Goal: Task Accomplishment & Management: Use online tool/utility

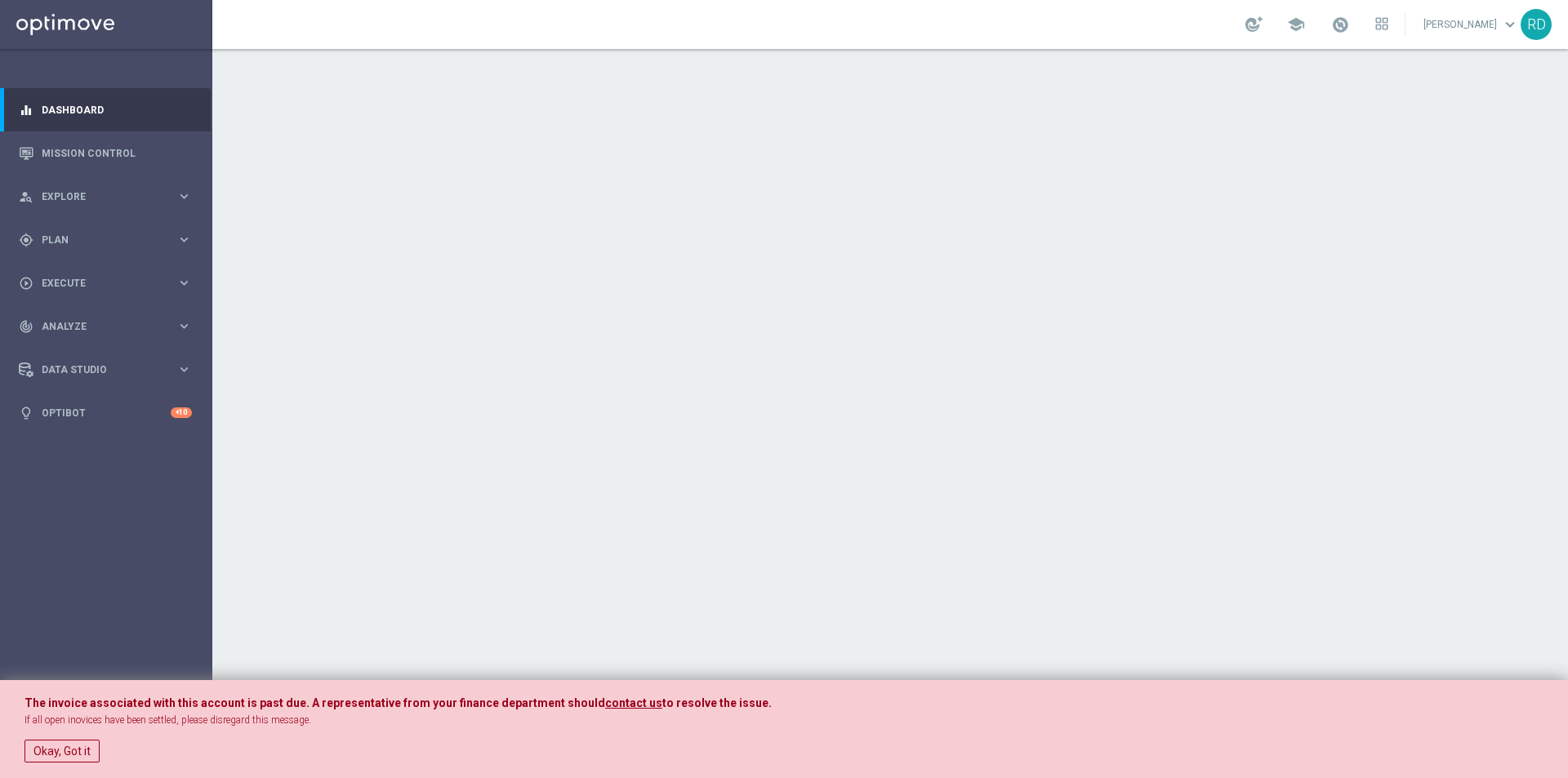
click at [23, 748] on div "The invoice associated with this account is past due. A representative from you…" at bounding box center [784, 729] width 1568 height 98
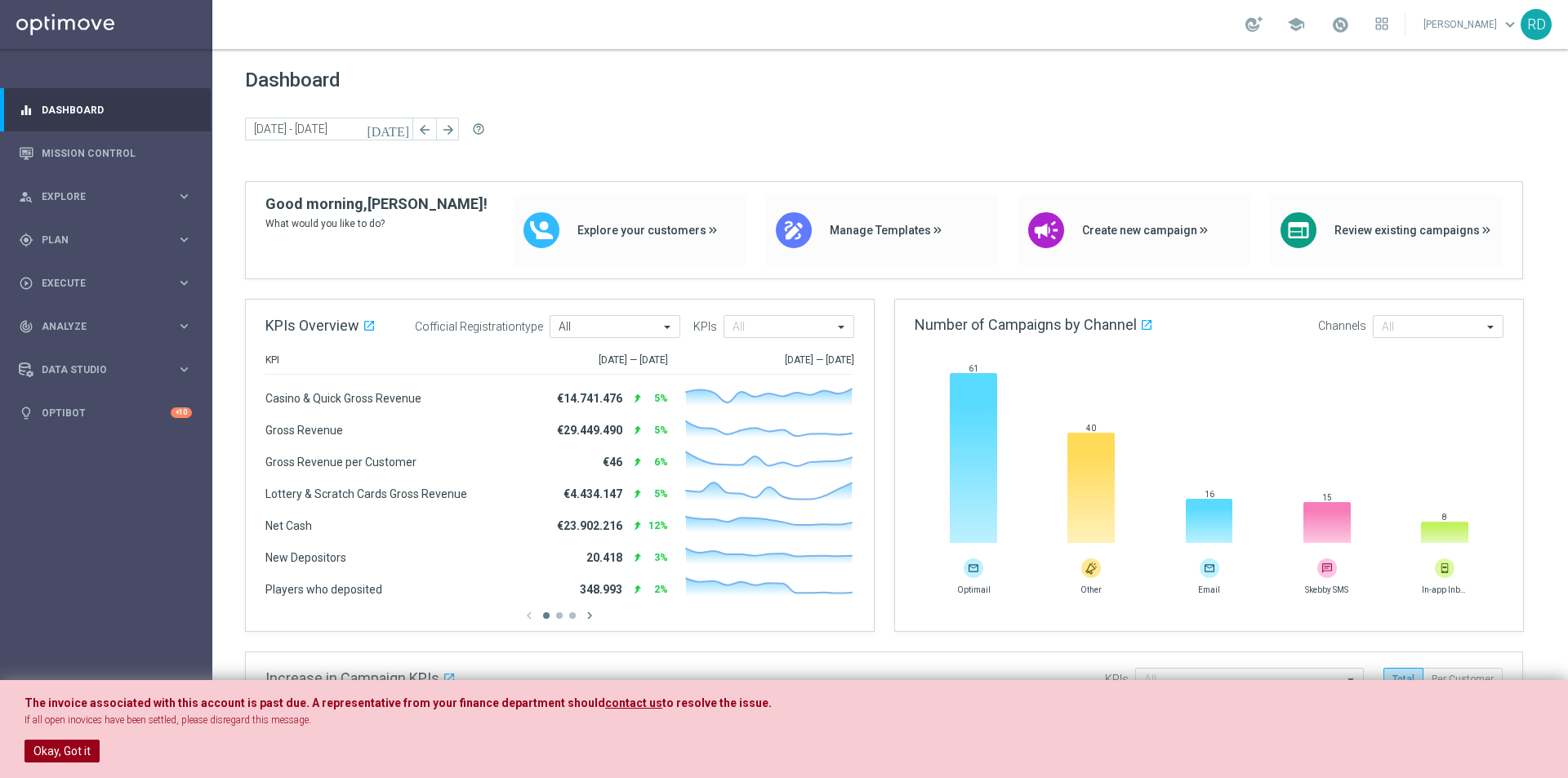
click at [49, 742] on button "Okay, Got it" at bounding box center [62, 751] width 75 height 23
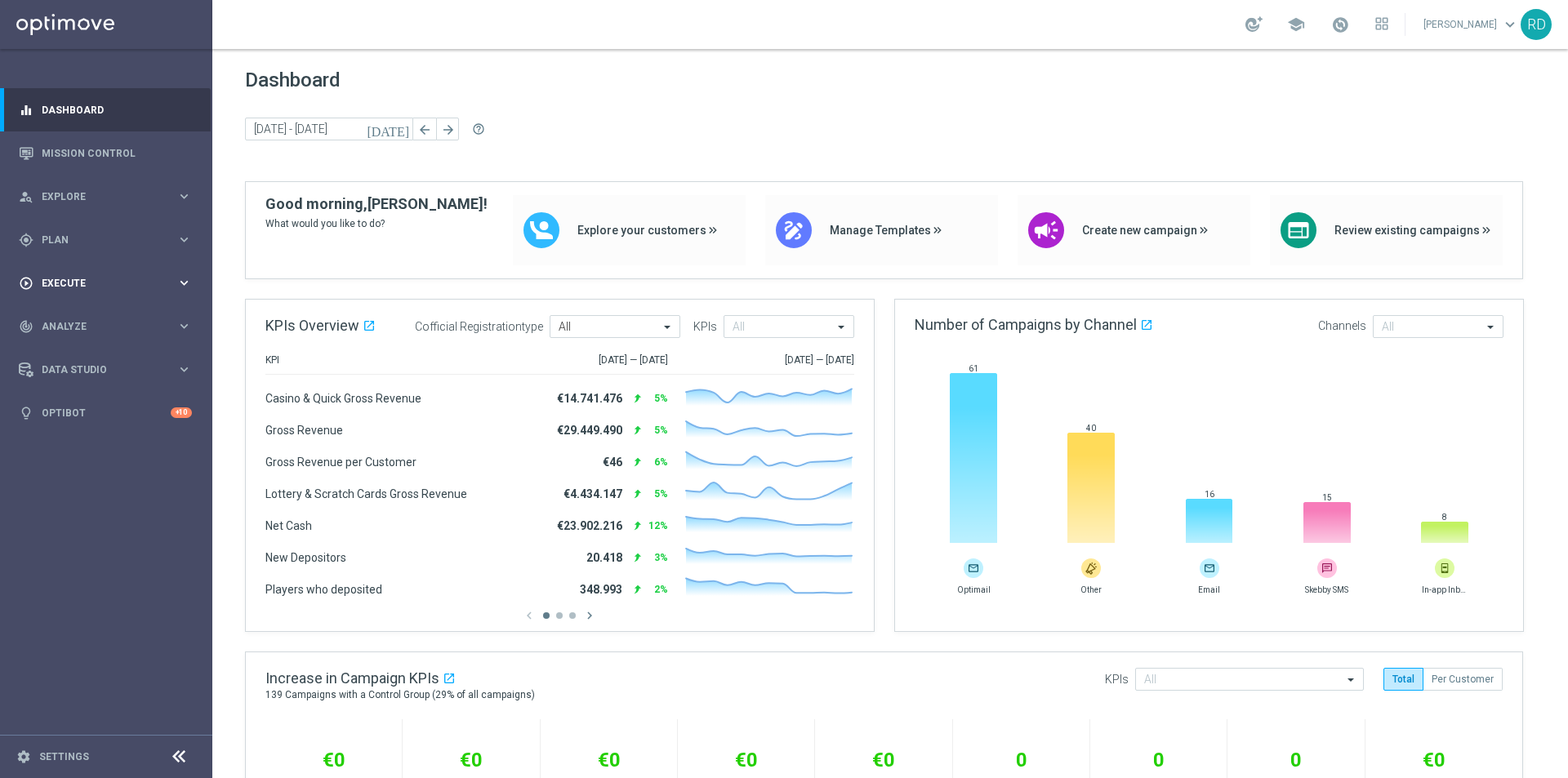
click at [67, 279] on span "Execute" at bounding box center [109, 283] width 135 height 10
click at [87, 313] on link "Campaign Builder" at bounding box center [106, 317] width 128 height 13
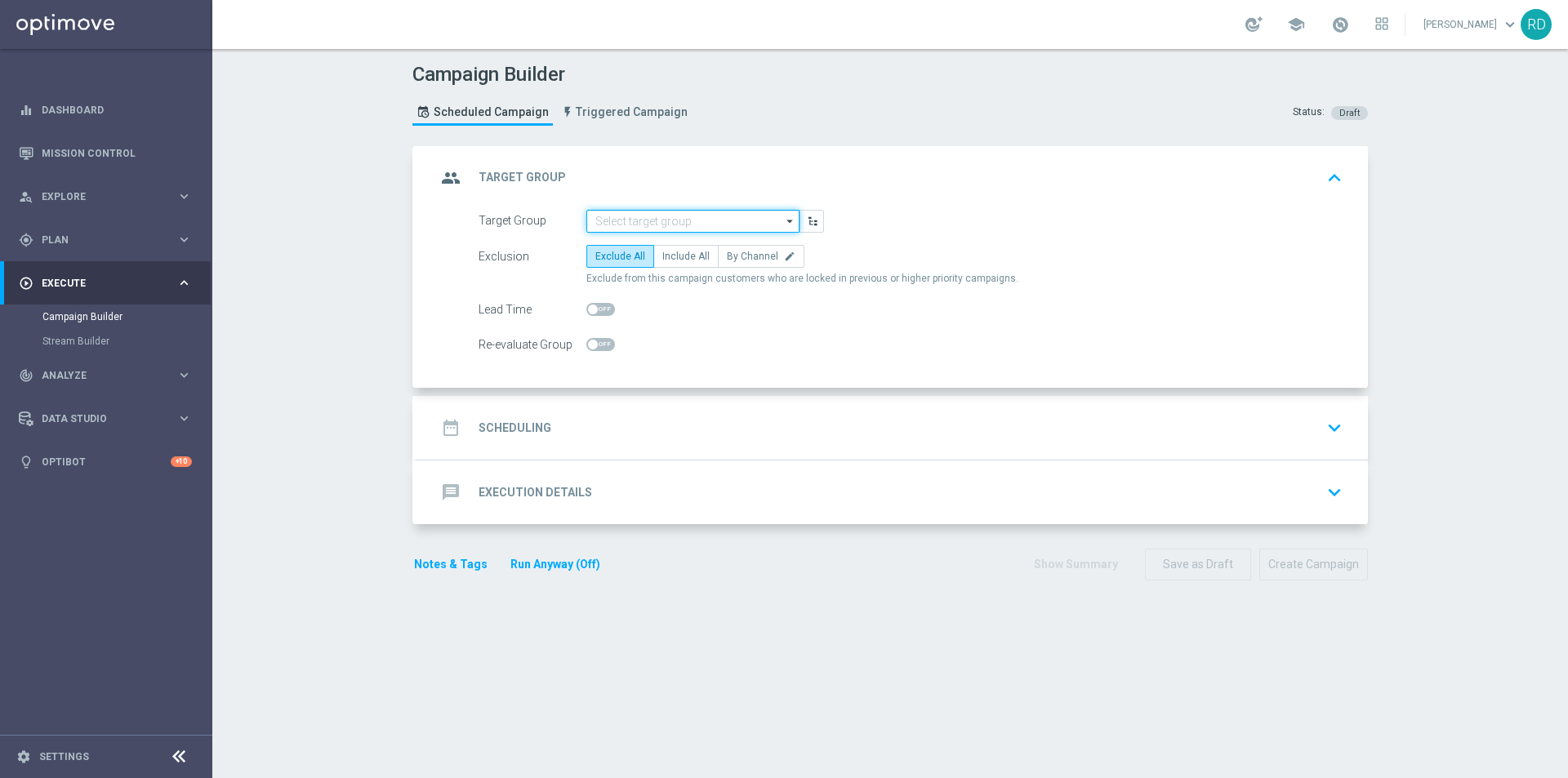
click at [658, 220] on input at bounding box center [693, 221] width 213 height 23
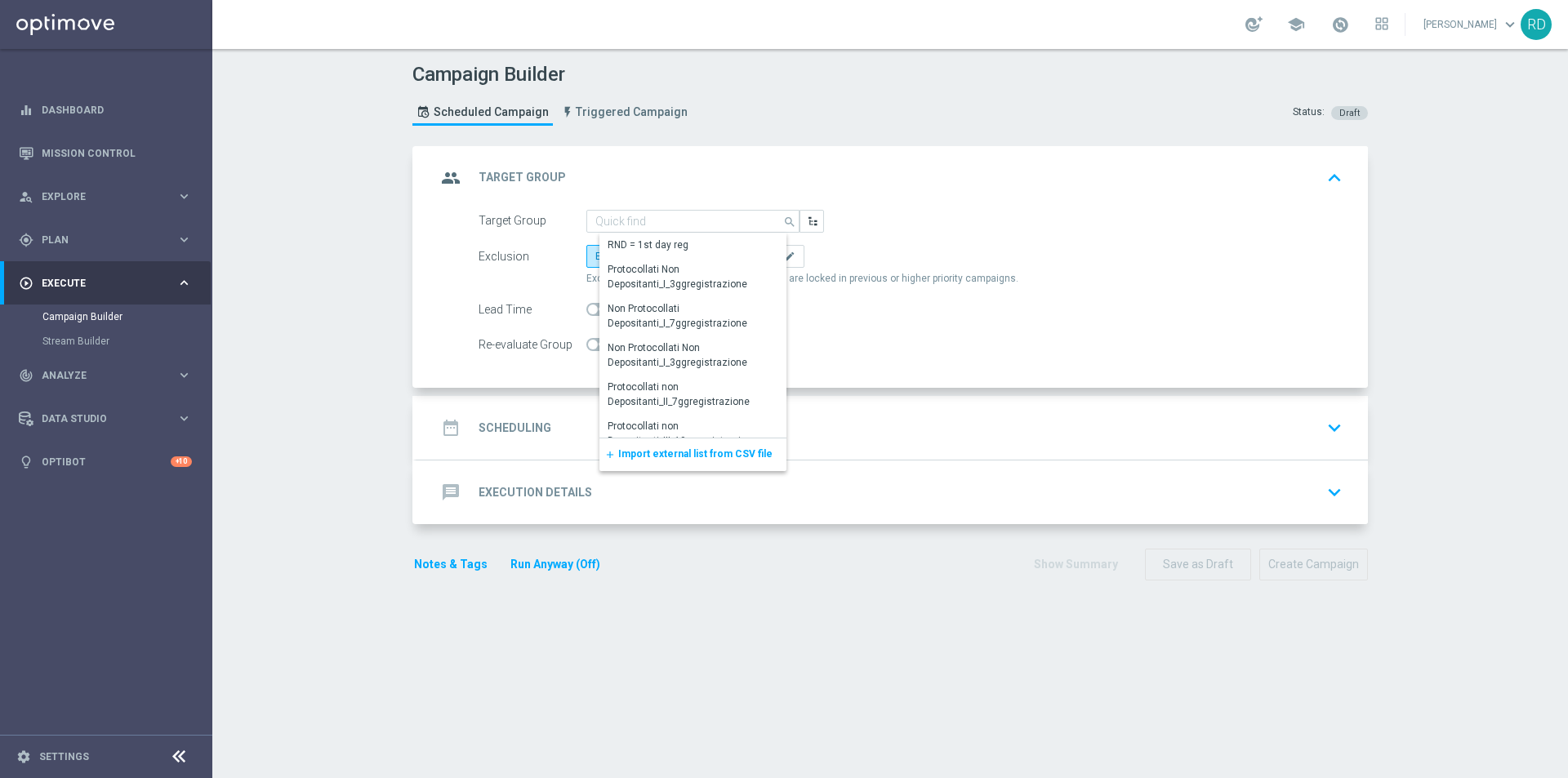
click at [634, 456] on span "Import external list from CSV file" at bounding box center [696, 453] width 154 height 12
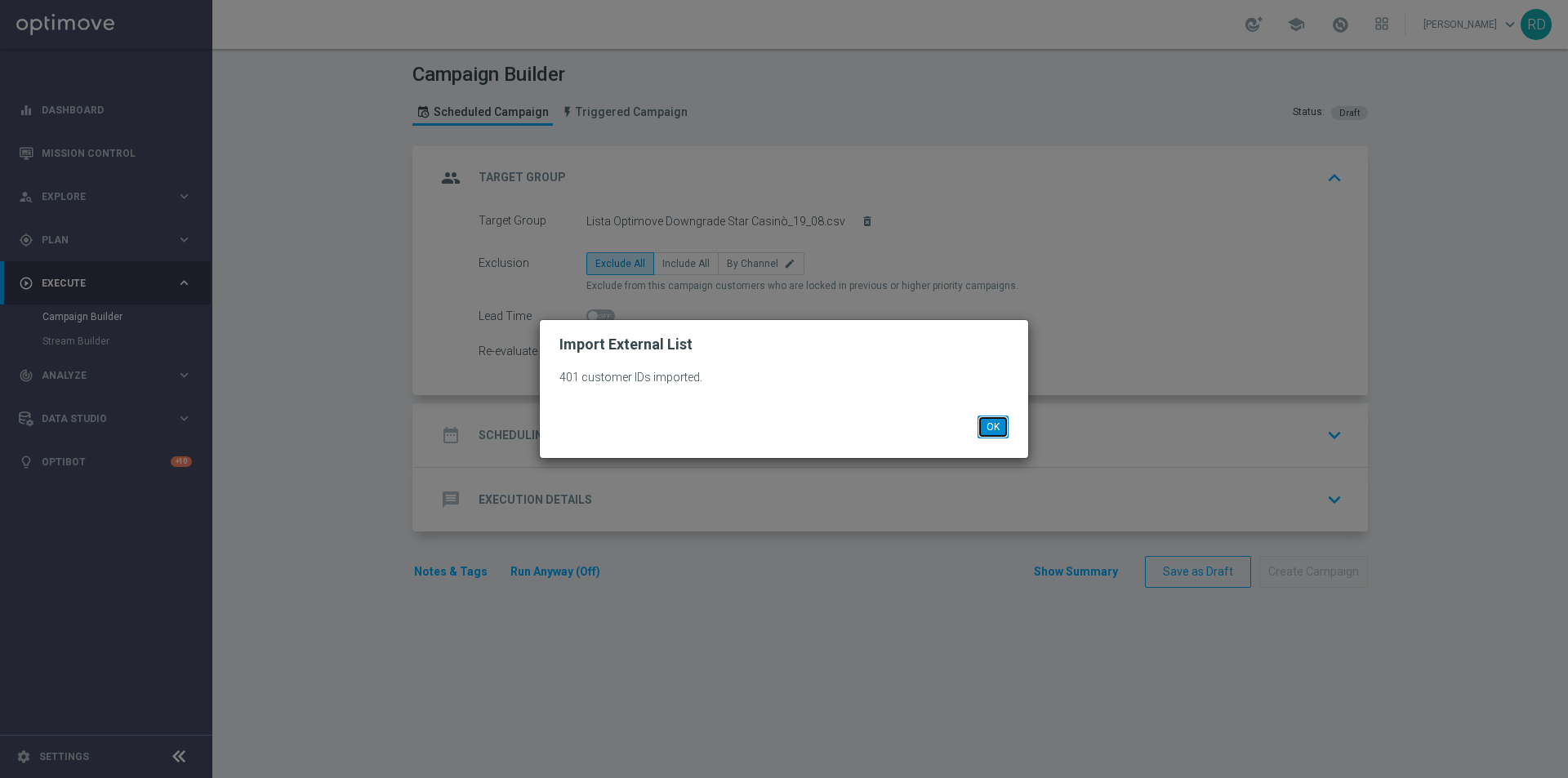
click at [992, 423] on button "OK" at bounding box center [992, 427] width 31 height 23
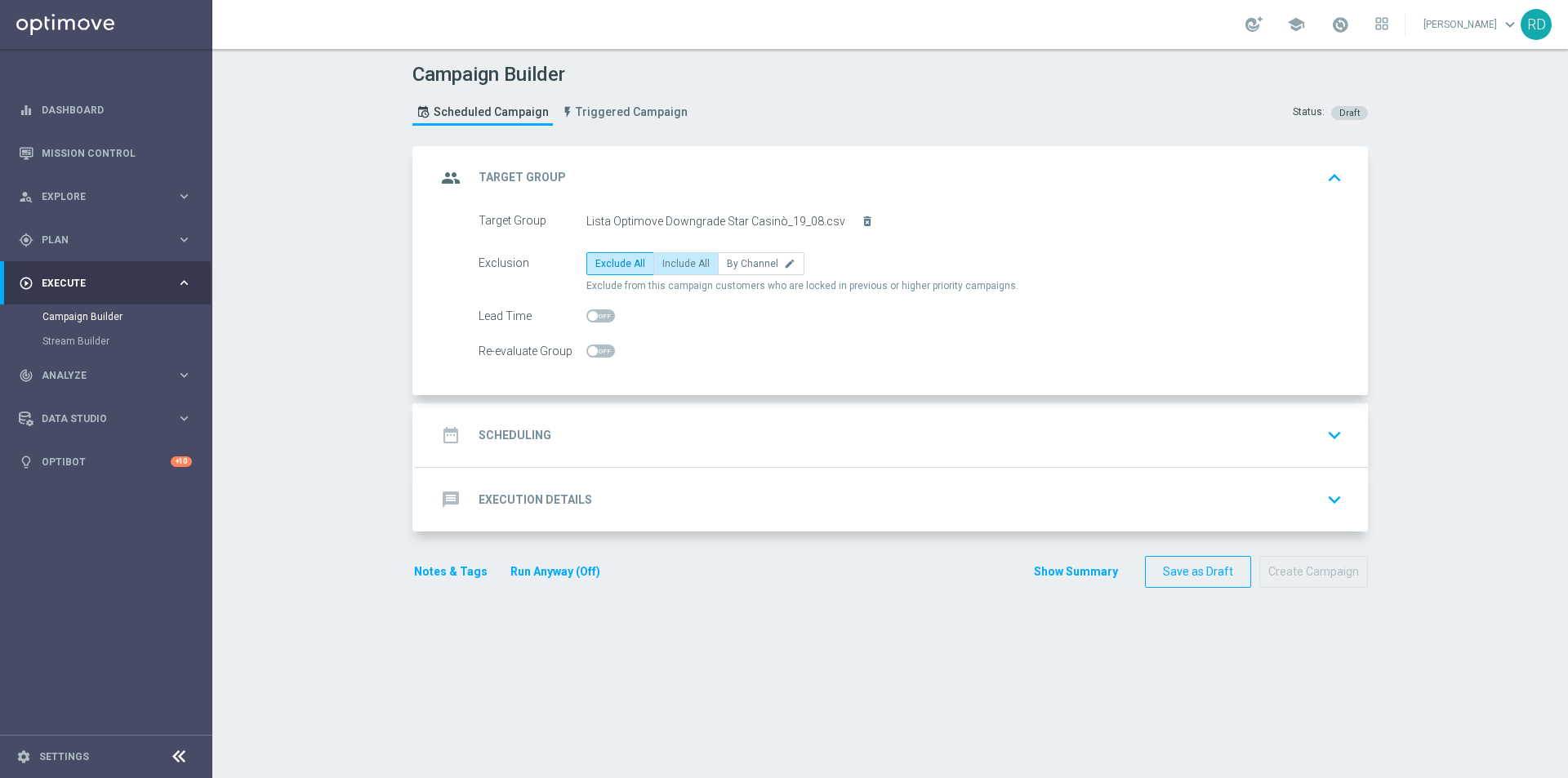
click at [676, 268] on span "Include All" at bounding box center [685, 263] width 47 height 12
click at [673, 268] on input "Include All" at bounding box center [667, 266] width 11 height 11
radio input "true"
click at [468, 446] on div "date_range Scheduling" at bounding box center [493, 435] width 115 height 29
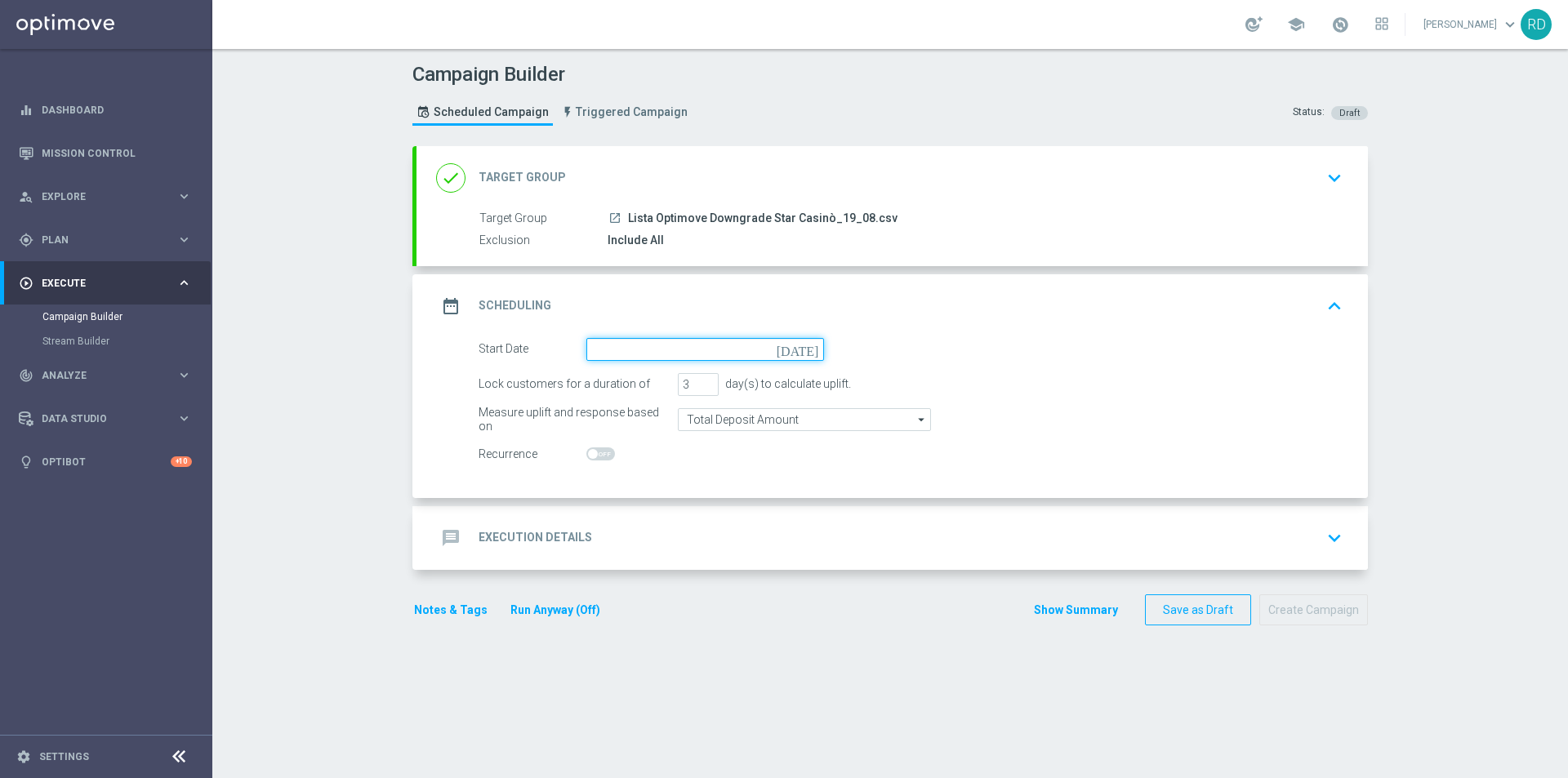
click at [606, 348] on input at bounding box center [705, 350] width 238 height 23
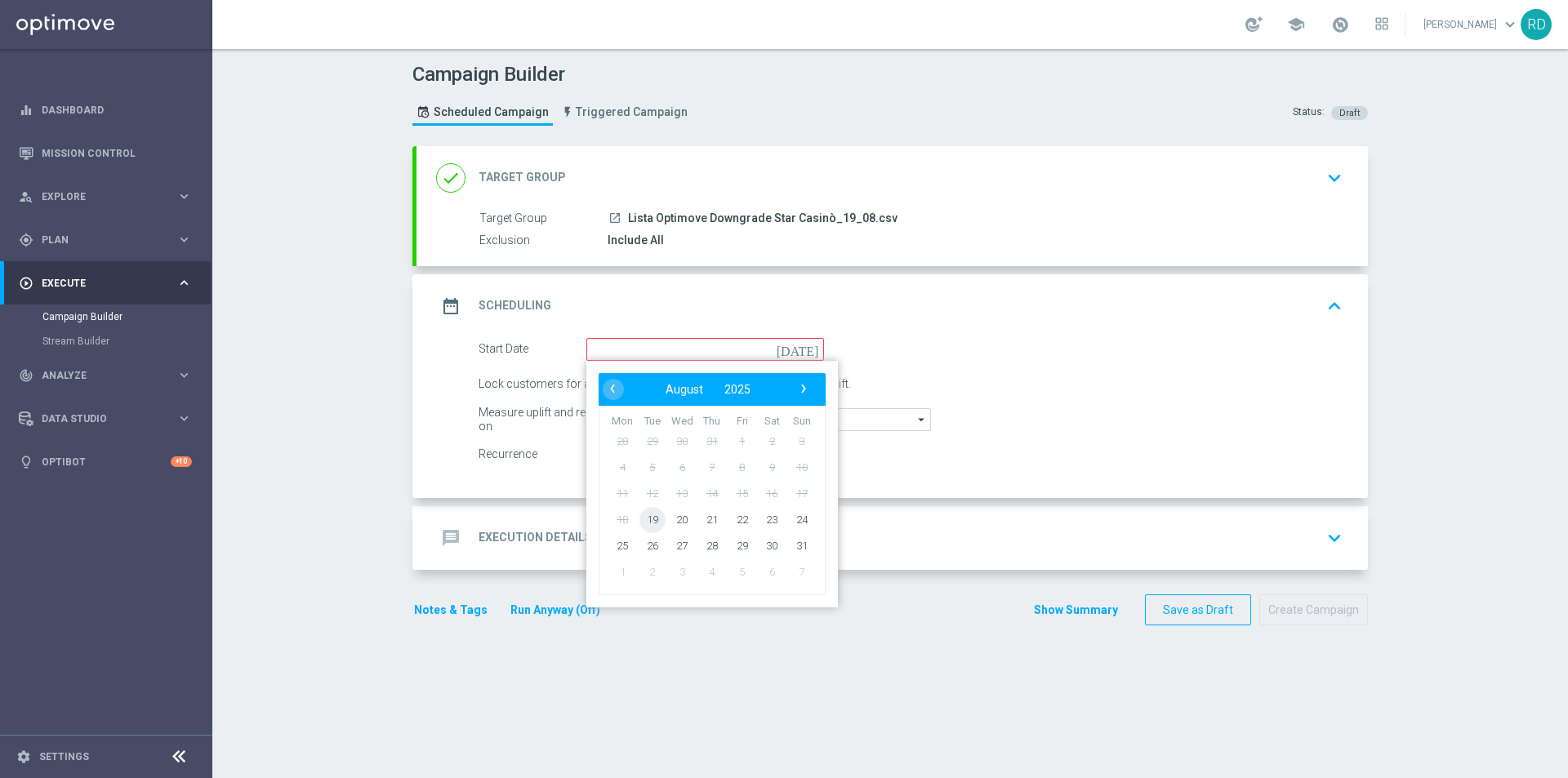
click at [643, 523] on span "19" at bounding box center [651, 519] width 26 height 26
type input "[DATE]"
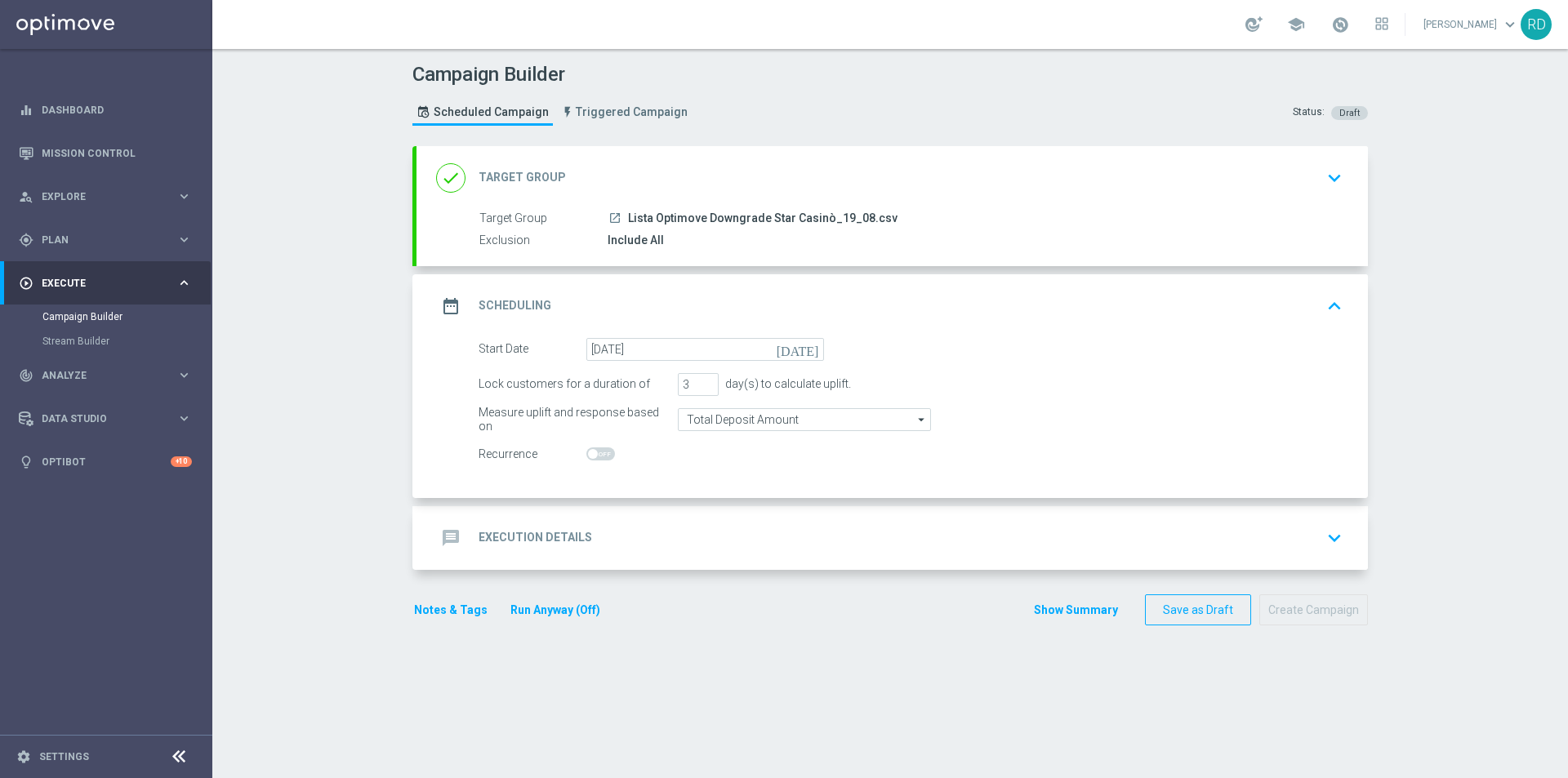
click at [441, 527] on icon "message" at bounding box center [450, 538] width 29 height 29
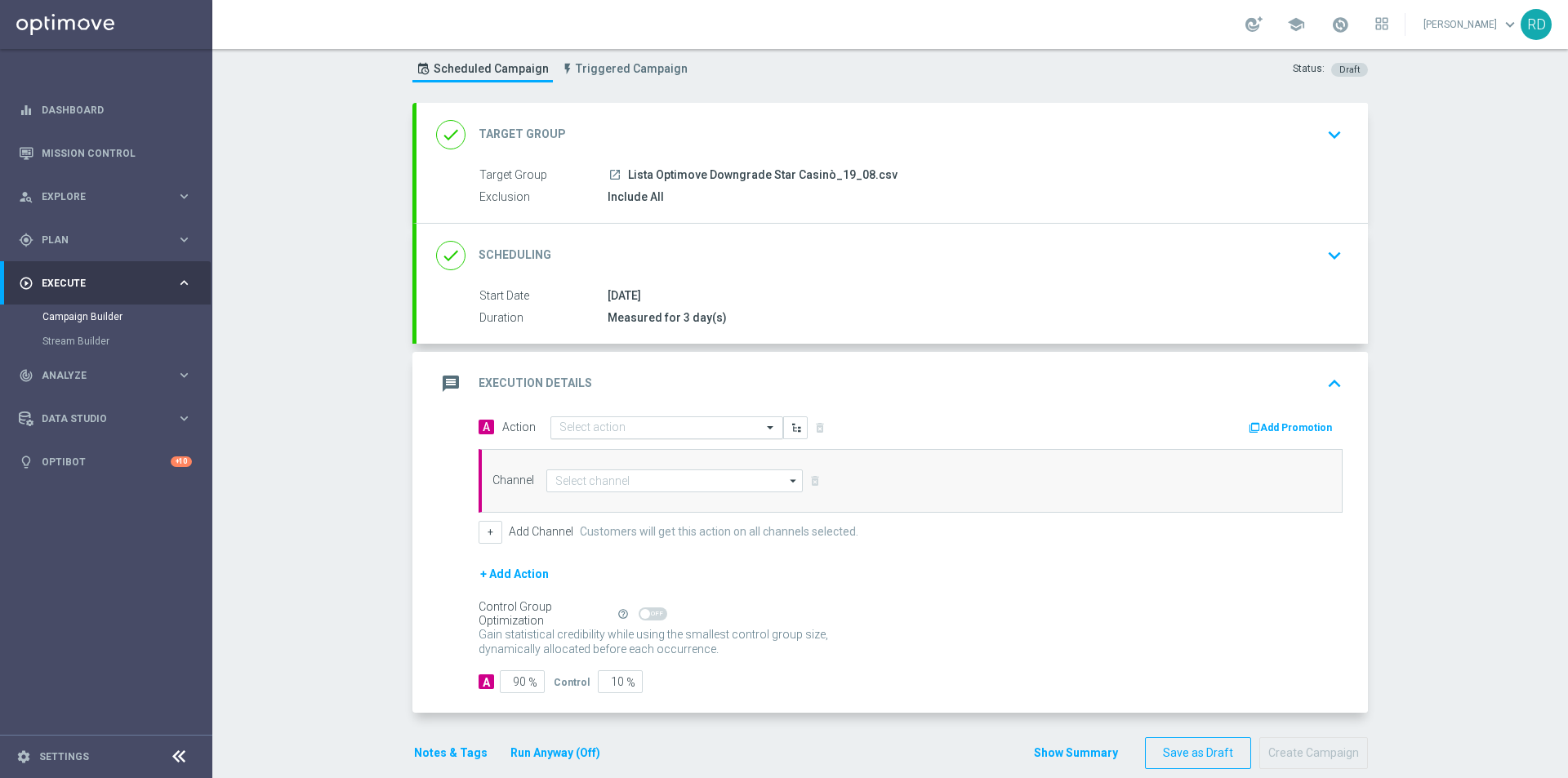
scroll to position [67, 0]
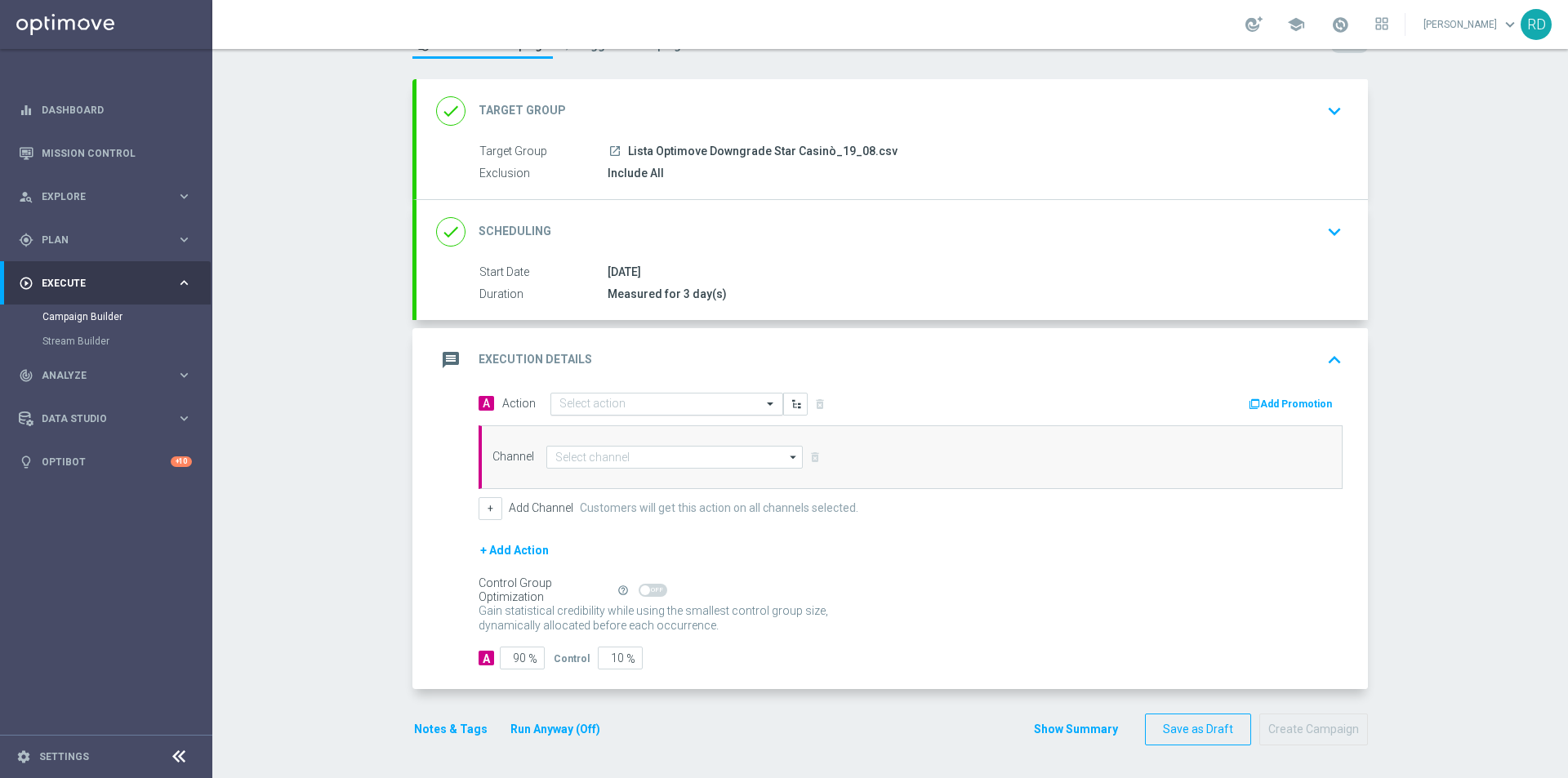
click at [589, 403] on input "text" at bounding box center [650, 405] width 182 height 14
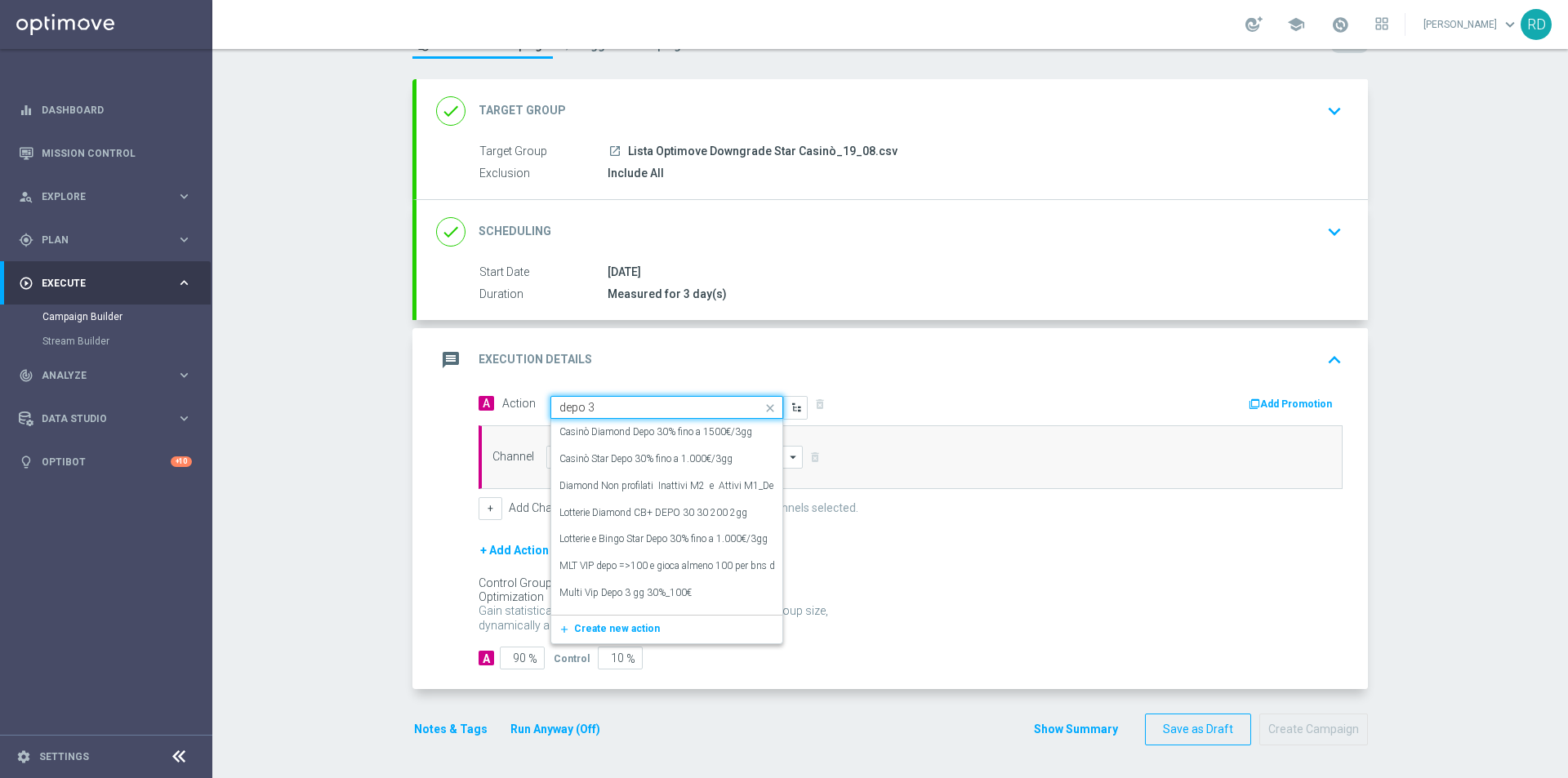
type input "depo 30"
click at [571, 459] on label "Casinò Star Depo 30% fino a 1.000€/3gg" at bounding box center [645, 460] width 173 height 14
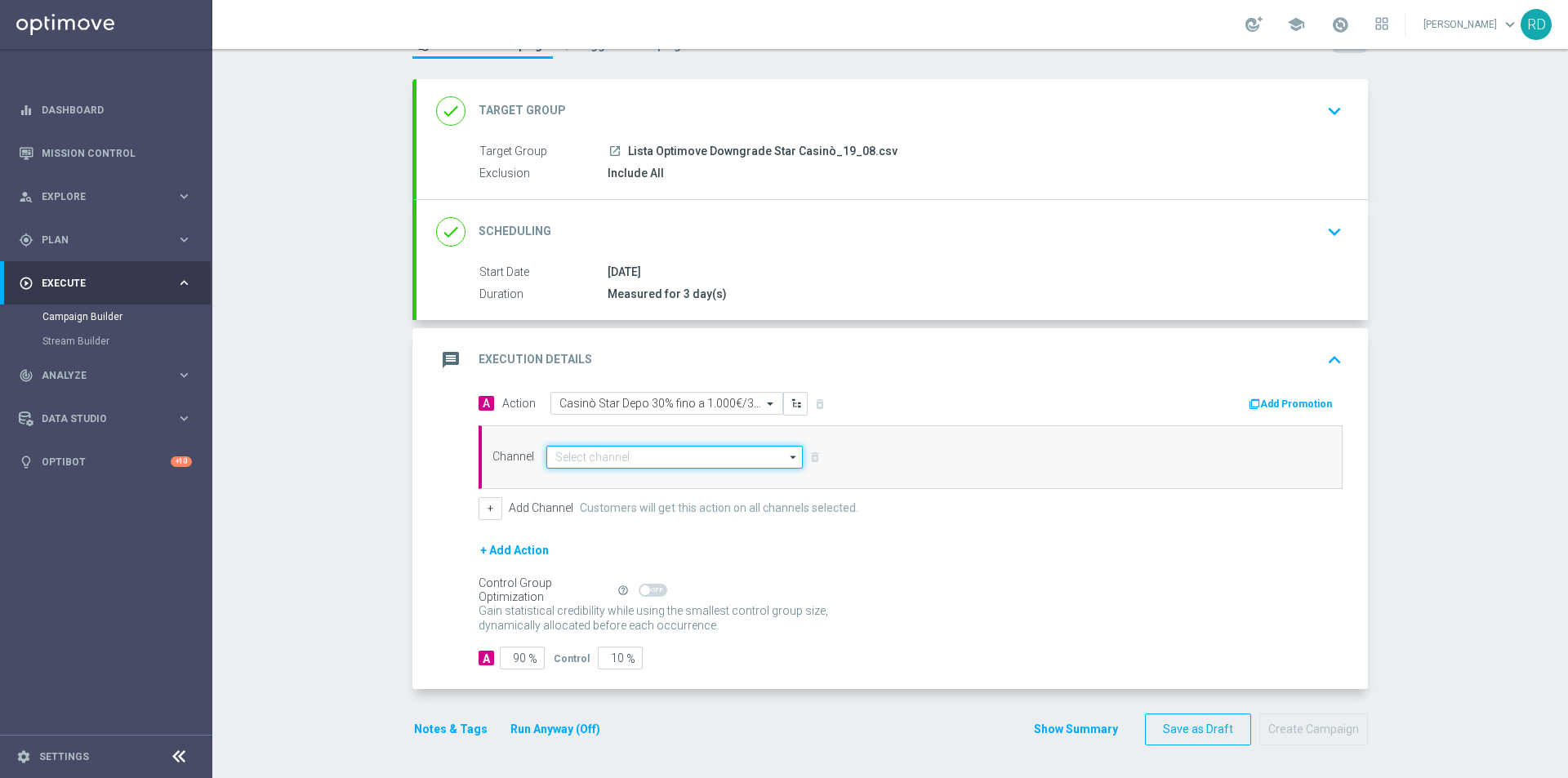
click at [598, 461] on input at bounding box center [674, 457] width 256 height 23
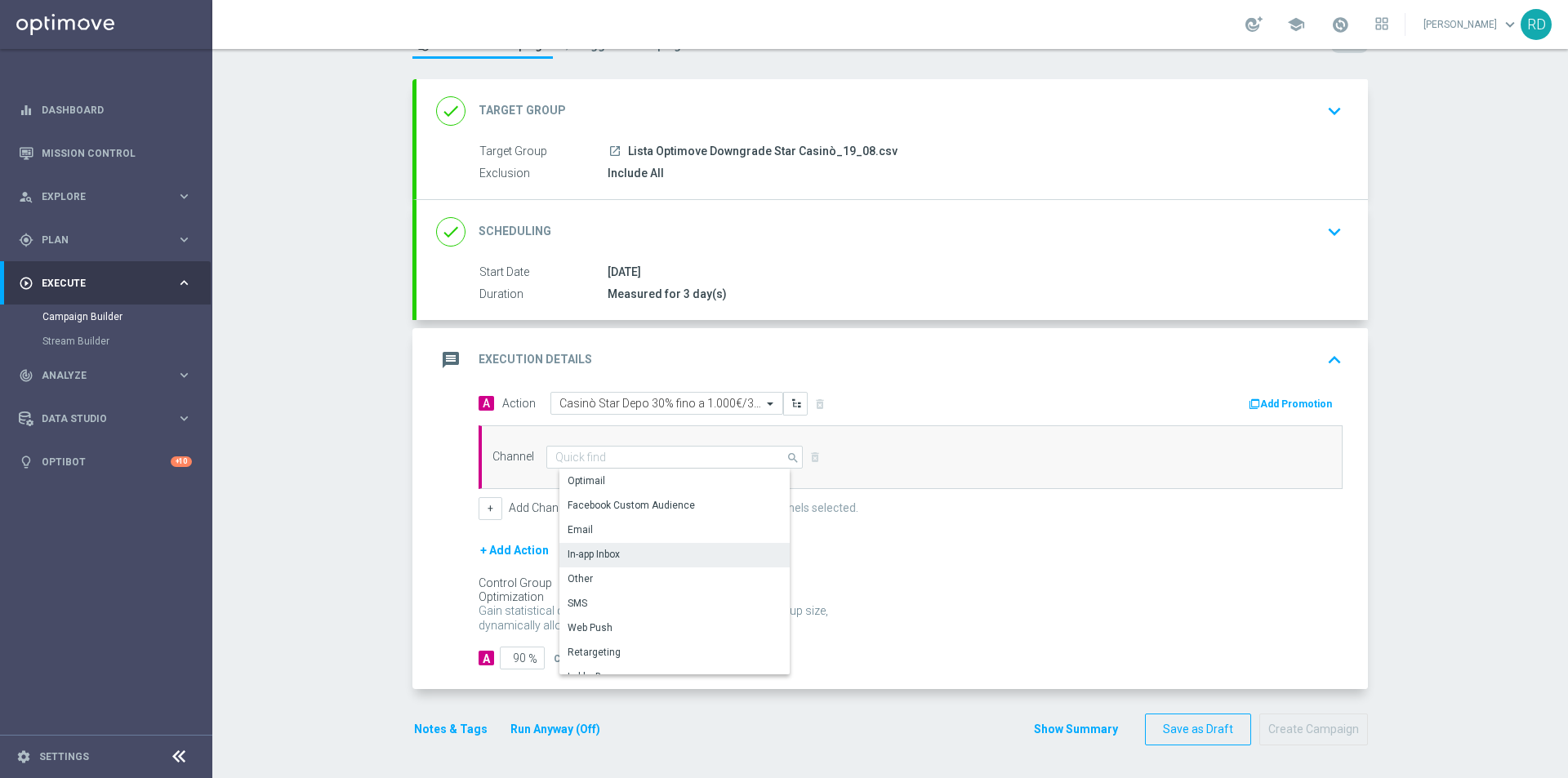
click at [602, 554] on div "In-app Inbox" at bounding box center [594, 554] width 52 height 15
type input "In-app Inbox"
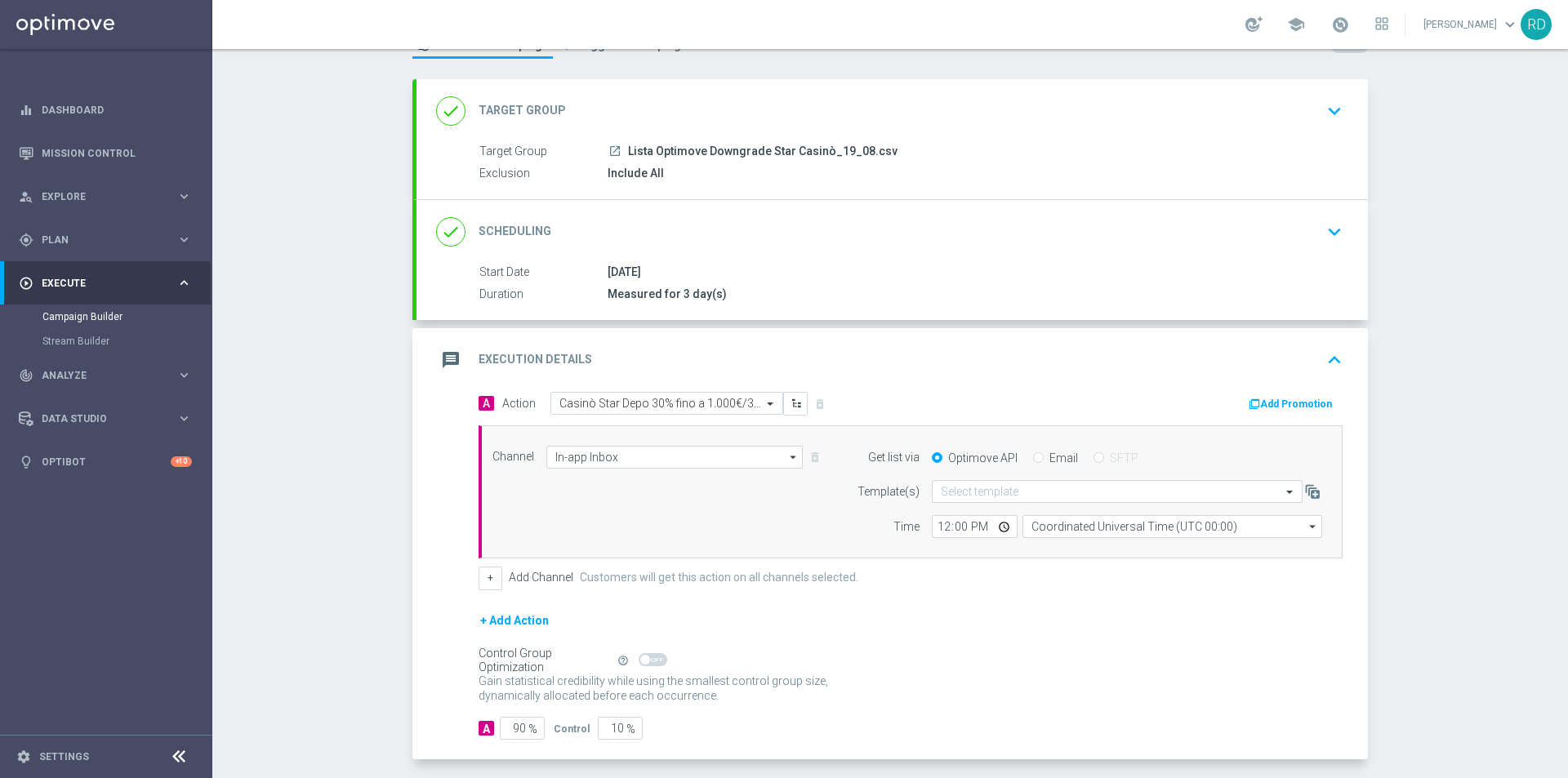
click at [1034, 457] on input "Email" at bounding box center [1038, 460] width 11 height 11
radio input "true"
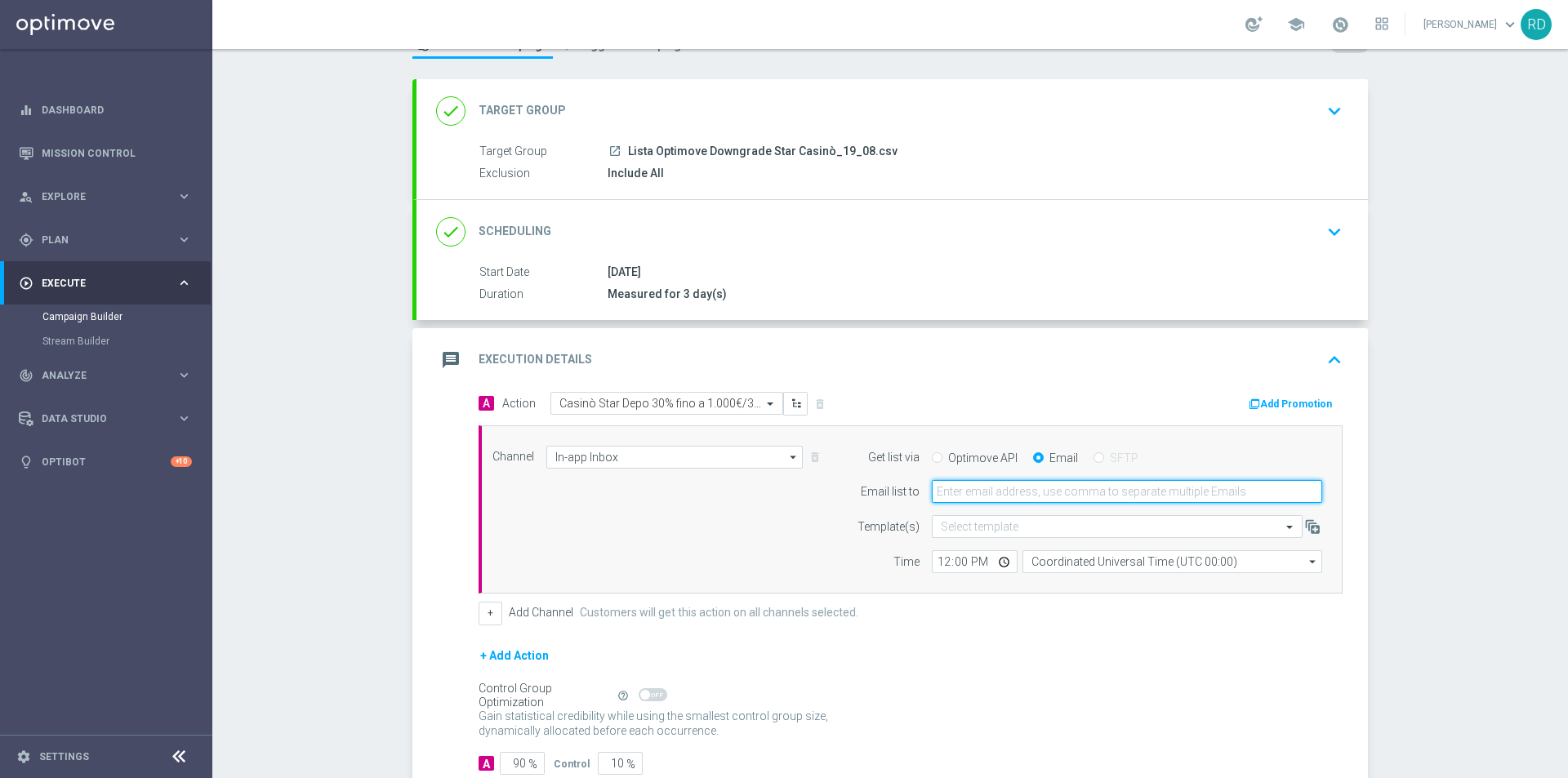
click at [961, 491] on input "email" at bounding box center [1127, 491] width 390 height 23
type input "[PERSON_NAME][EMAIL_ADDRESS][PERSON_NAME][DOMAIN_NAME]"
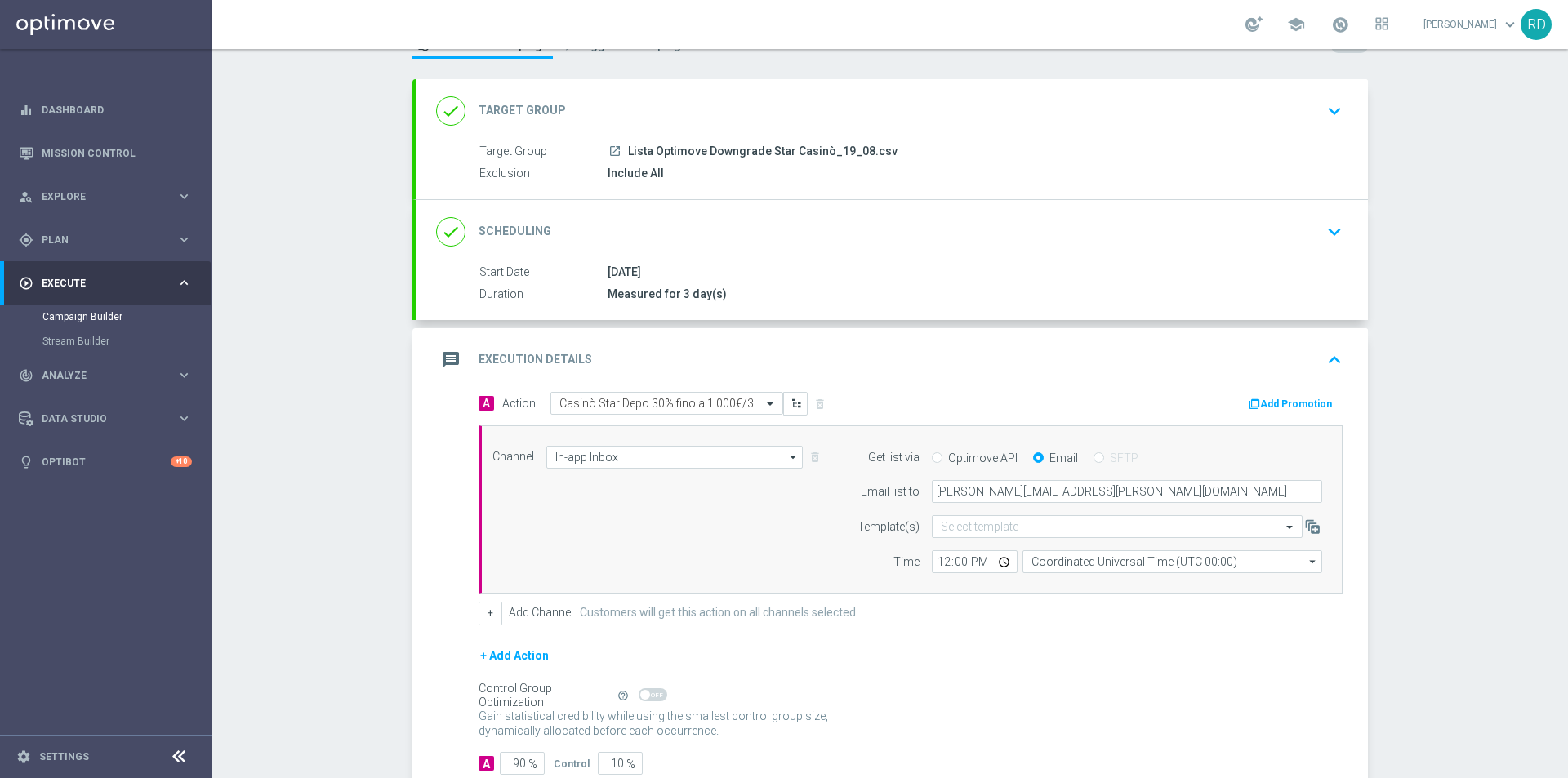
click at [794, 547] on div "Channel In-app Inbox In-app Inbox arrow_drop_down Show Selected 1 of 20 Optimail" at bounding box center [907, 509] width 854 height 128
click at [942, 564] on input "12:00" at bounding box center [974, 562] width 86 height 23
type input "10:00"
click at [1049, 566] on input "Coordinated Universal Time (UTC 00:00)" at bounding box center [1172, 562] width 300 height 23
click at [1055, 579] on div "Central European Time ([GEOGRAPHIC_DATA]) (UTC +02:00)" at bounding box center [1178, 585] width 267 height 15
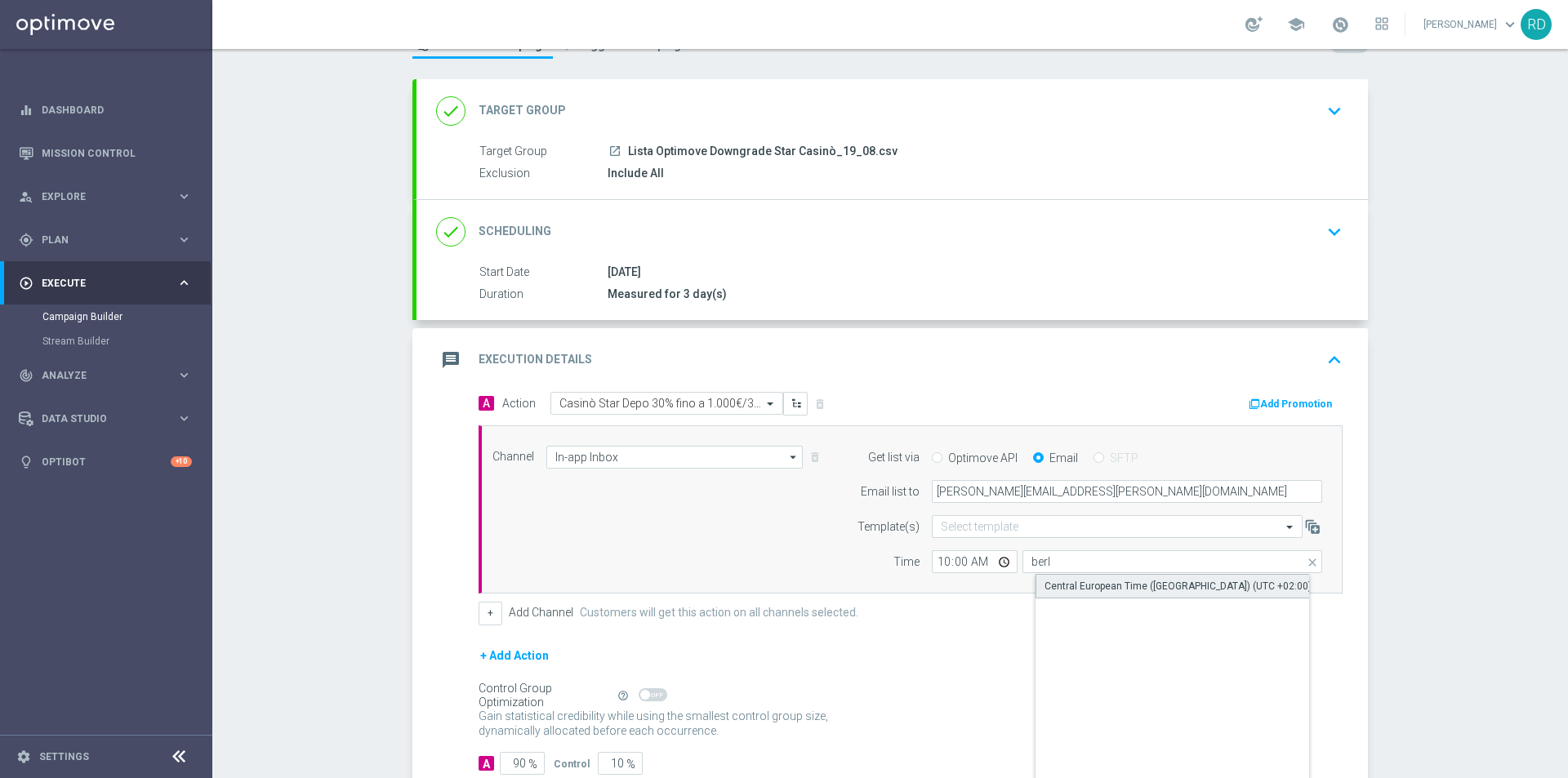
type input "Central European Time ([GEOGRAPHIC_DATA]) (UTC +02:00)"
click at [705, 538] on div "Channel In-app Inbox In-app Inbox arrow_drop_down Show Selected 1 of 20 Optimail" at bounding box center [907, 509] width 854 height 128
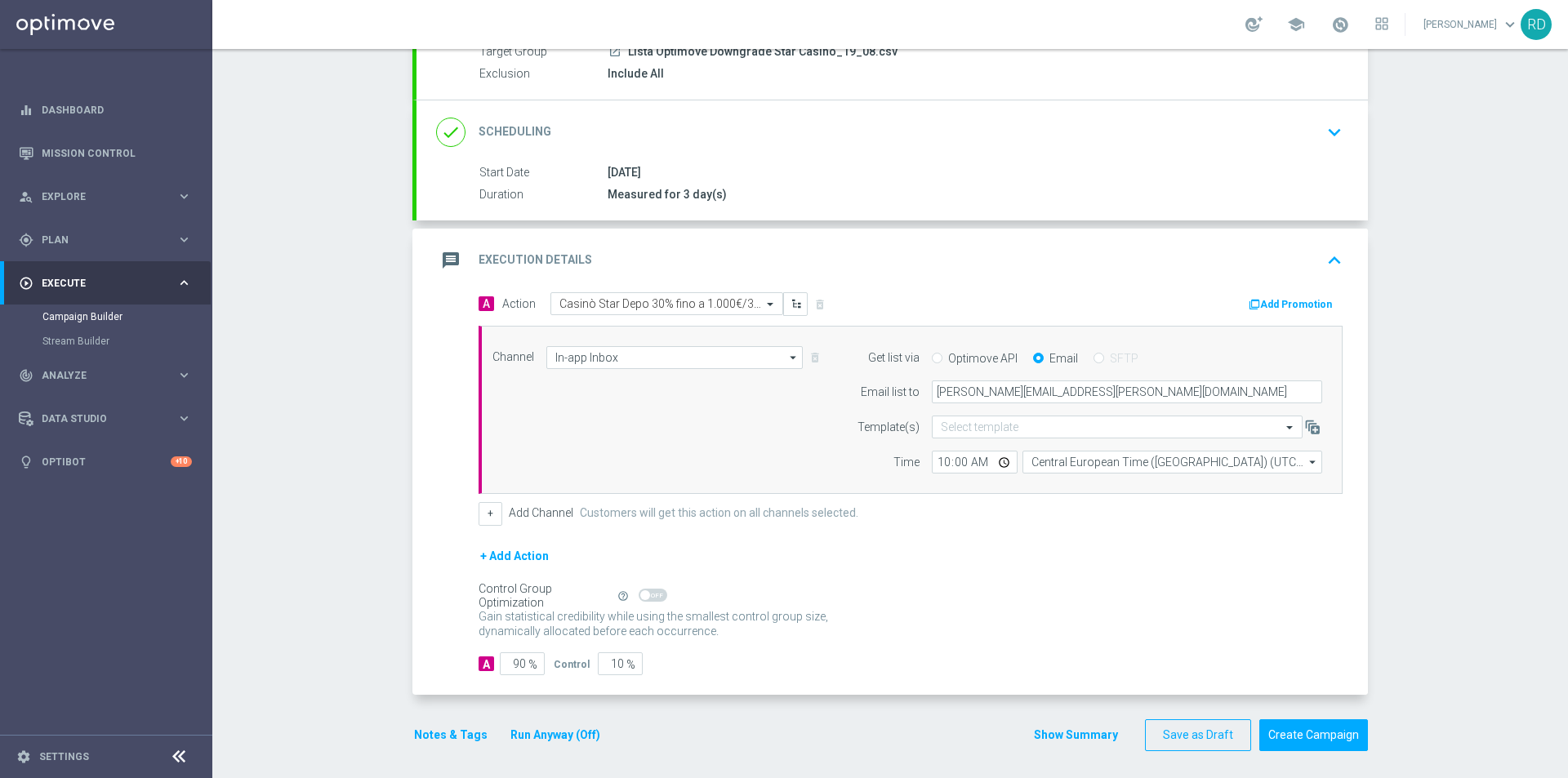
scroll to position [172, 0]
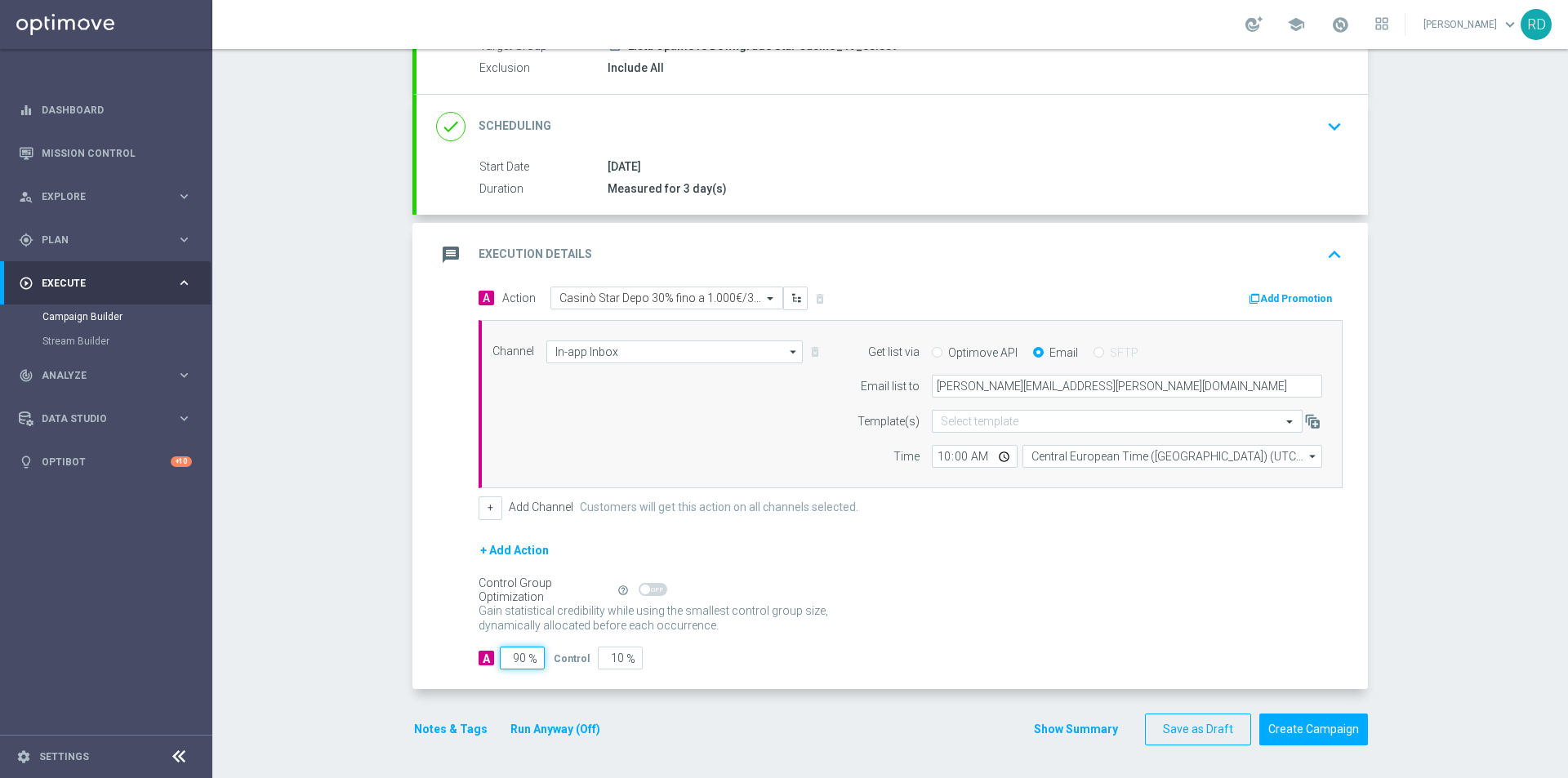
click at [506, 656] on input "90" at bounding box center [522, 658] width 45 height 23
type input "1"
type input "99"
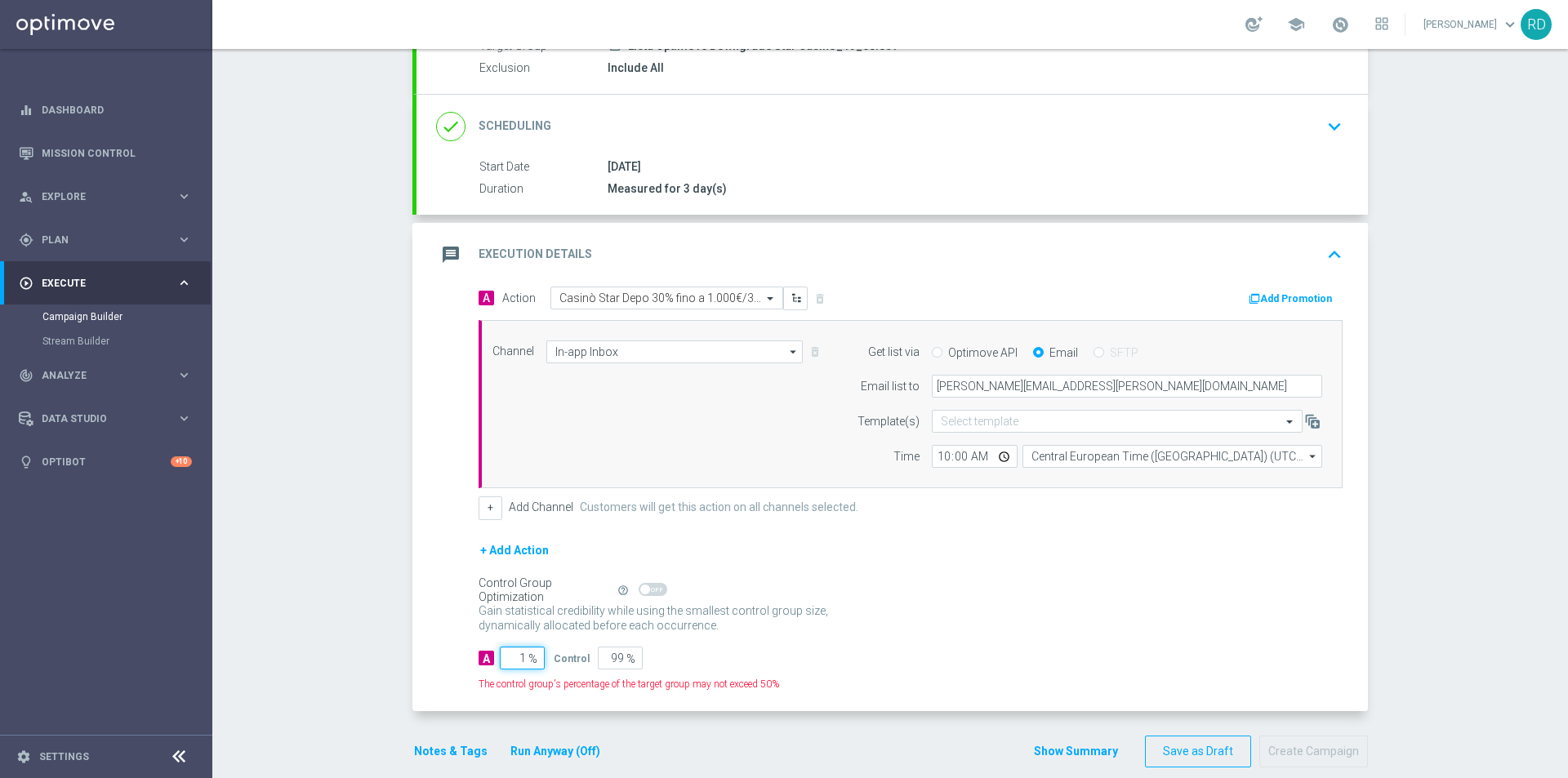
type input "10"
type input "90"
type input "100"
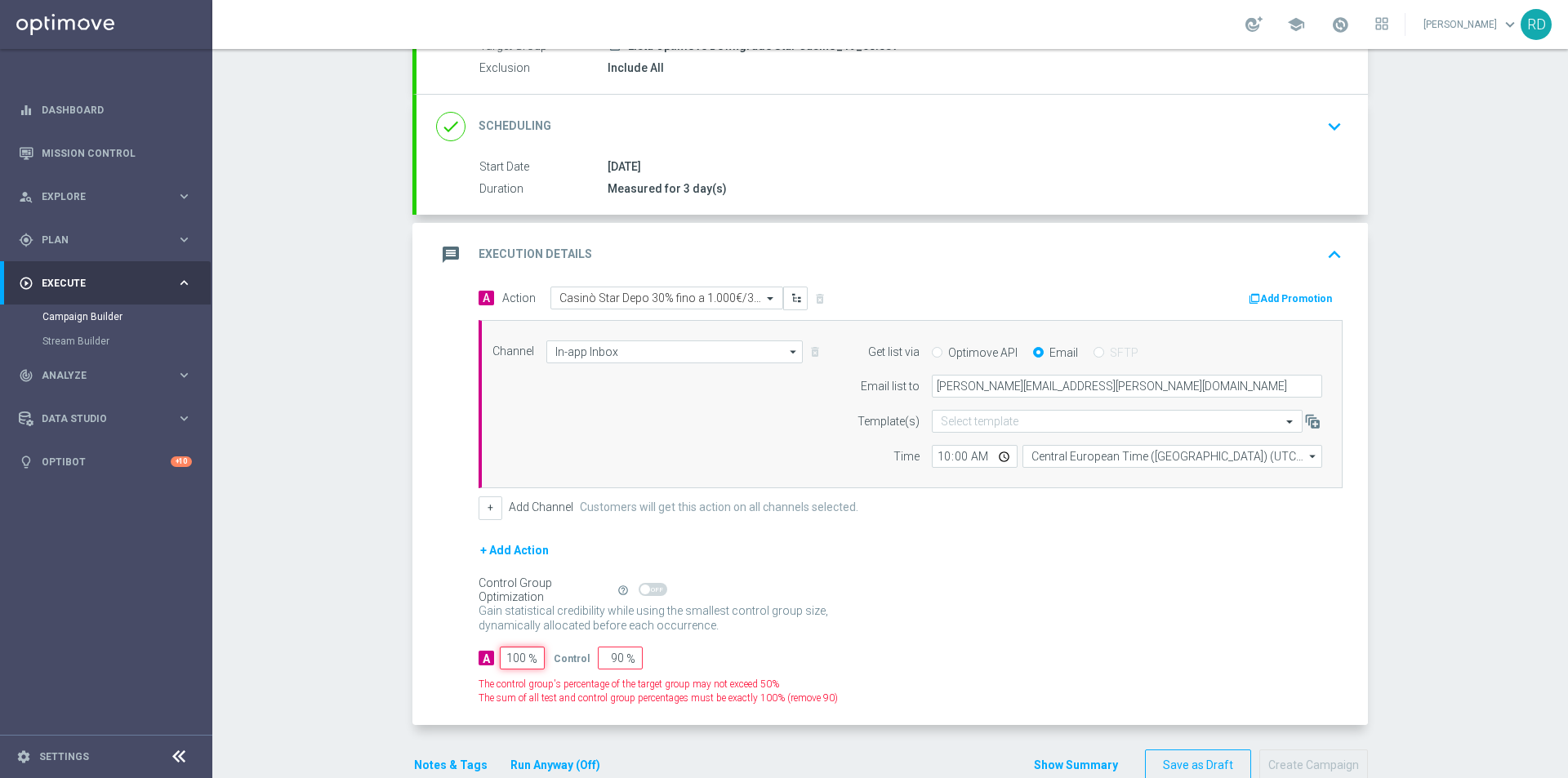
type input "0"
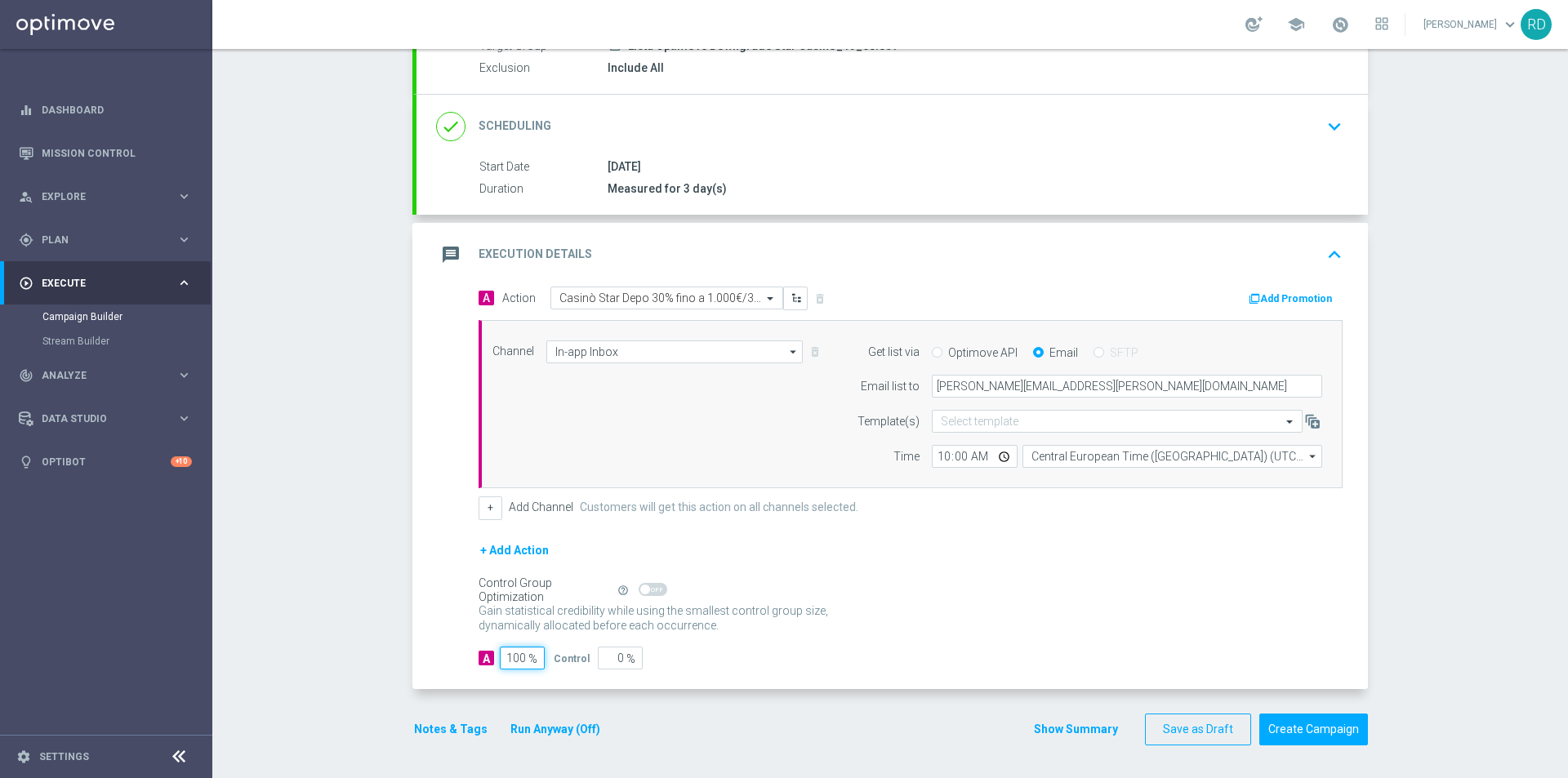
type input "100"
drag, startPoint x: 883, startPoint y: 648, endPoint x: 882, endPoint y: 631, distance: 17.0
click at [883, 642] on form "A Action Select action Casinò Star Depo 30% fino a 1.000€/3gg delete_forever Ad…" at bounding box center [910, 478] width 864 height 383
click at [880, 536] on form "A Action Select action Casinò Star Depo 30% fino a 1.000€/3gg delete_forever Ad…" at bounding box center [910, 478] width 864 height 383
click at [443, 728] on button "Notes & Tags" at bounding box center [451, 729] width 76 height 20
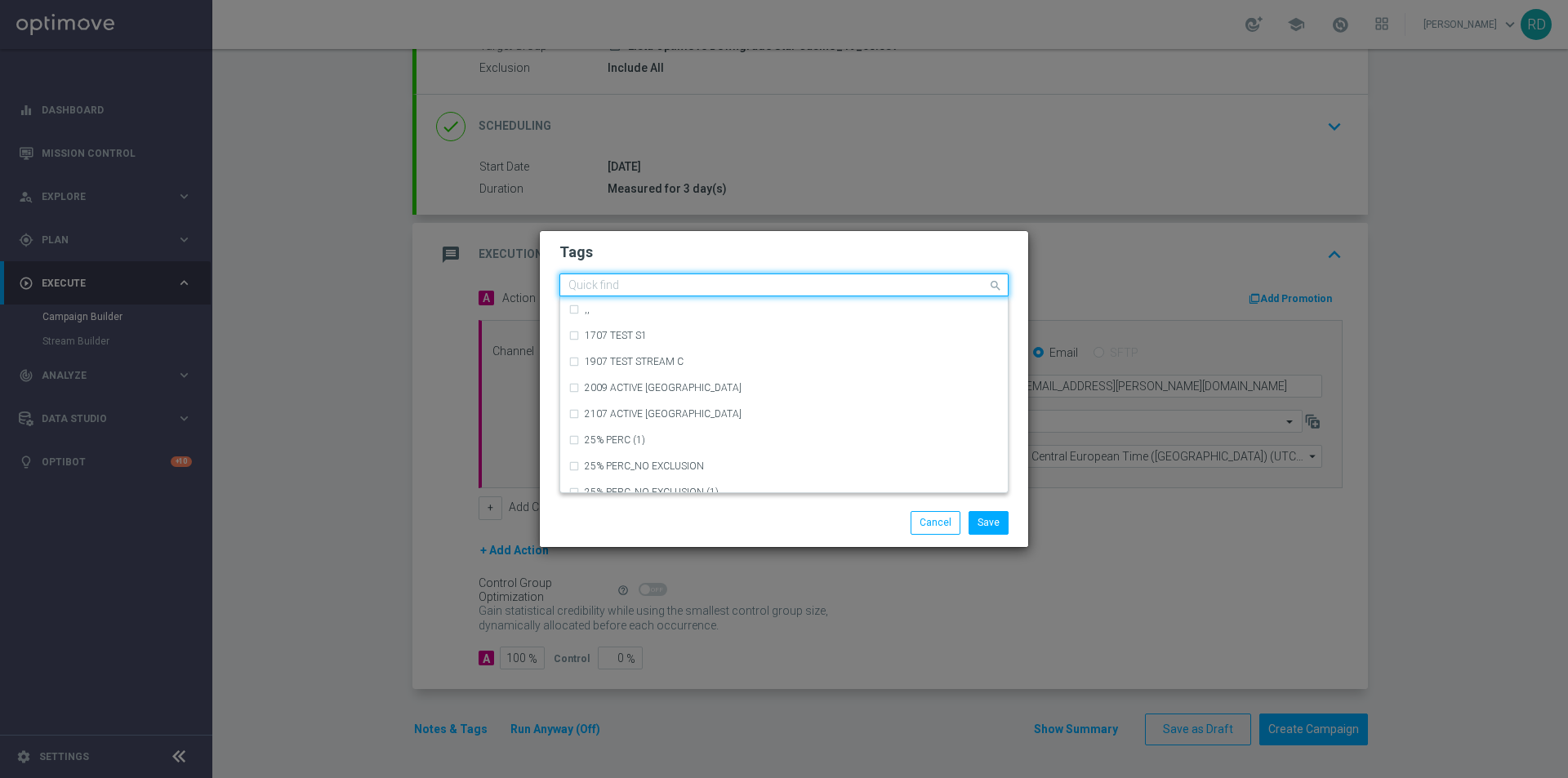
click at [602, 281] on input "text" at bounding box center [777, 287] width 419 height 14
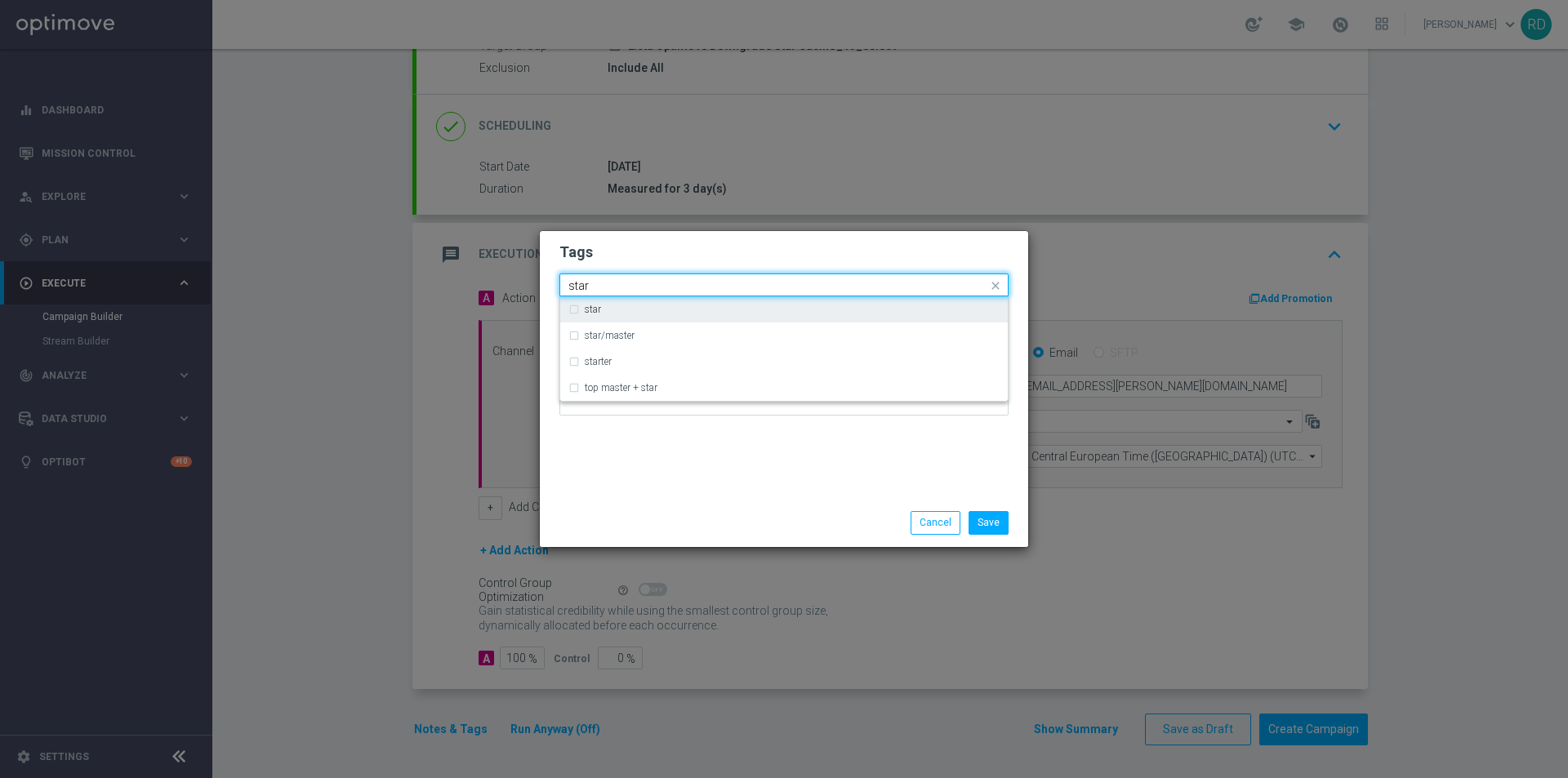
click at [602, 308] on div "star" at bounding box center [792, 309] width 414 height 10
type input "star"
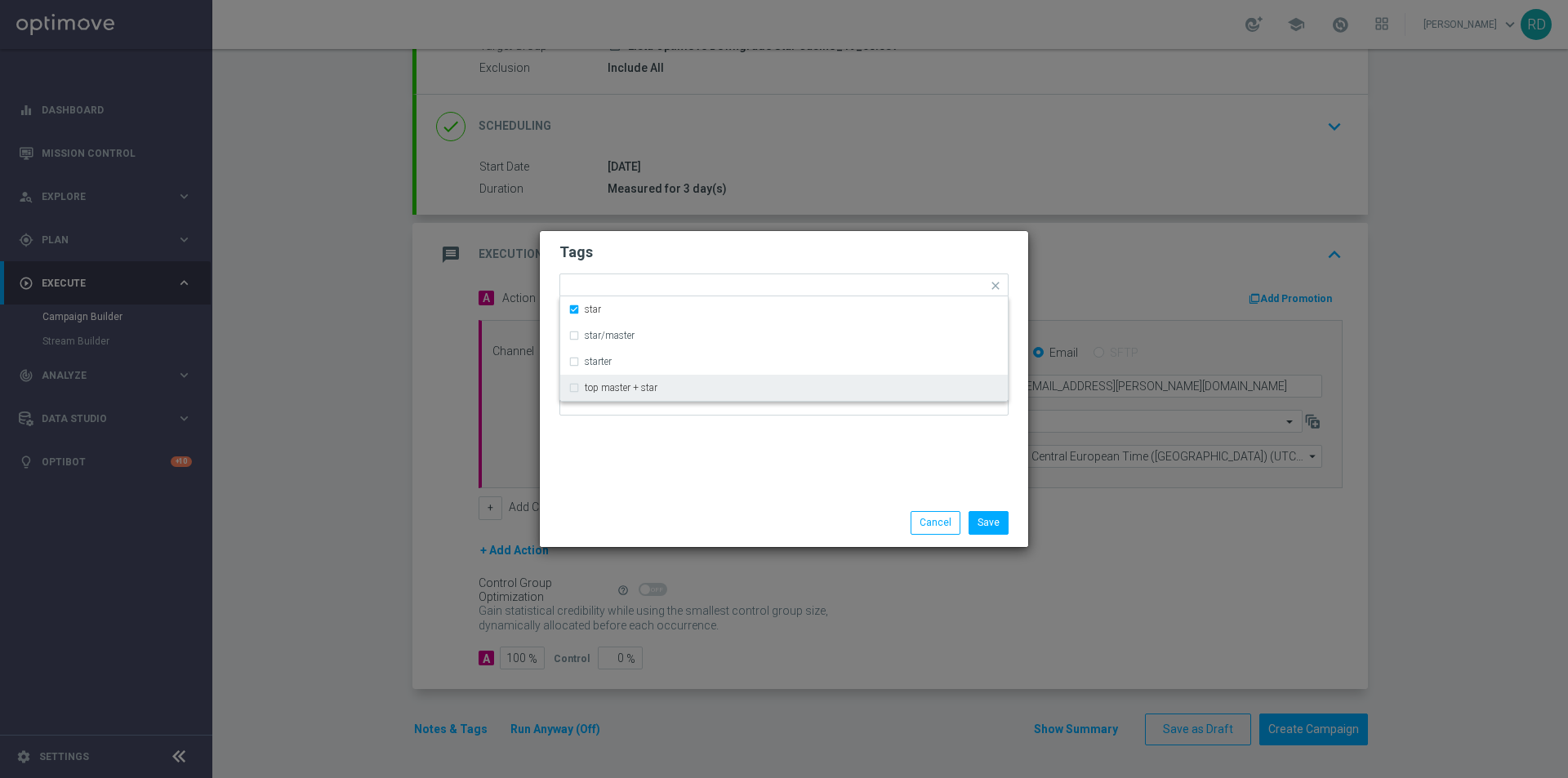
click at [655, 459] on div "Tags Quick find × star star star/master starter top master + star Notes" at bounding box center [784, 365] width 488 height 268
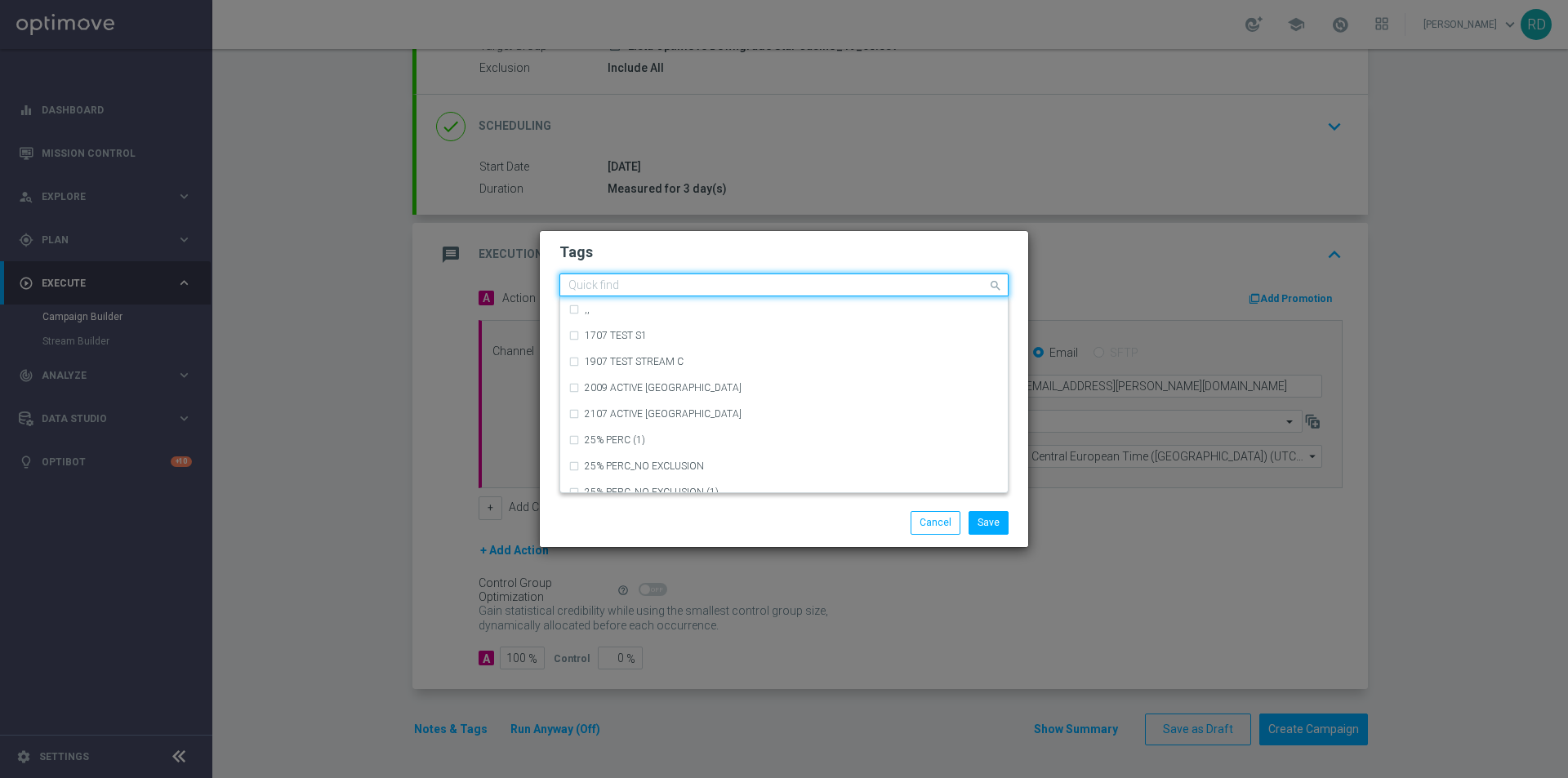
click at [644, 277] on div "Quick find × star" at bounding box center [773, 285] width 427 height 20
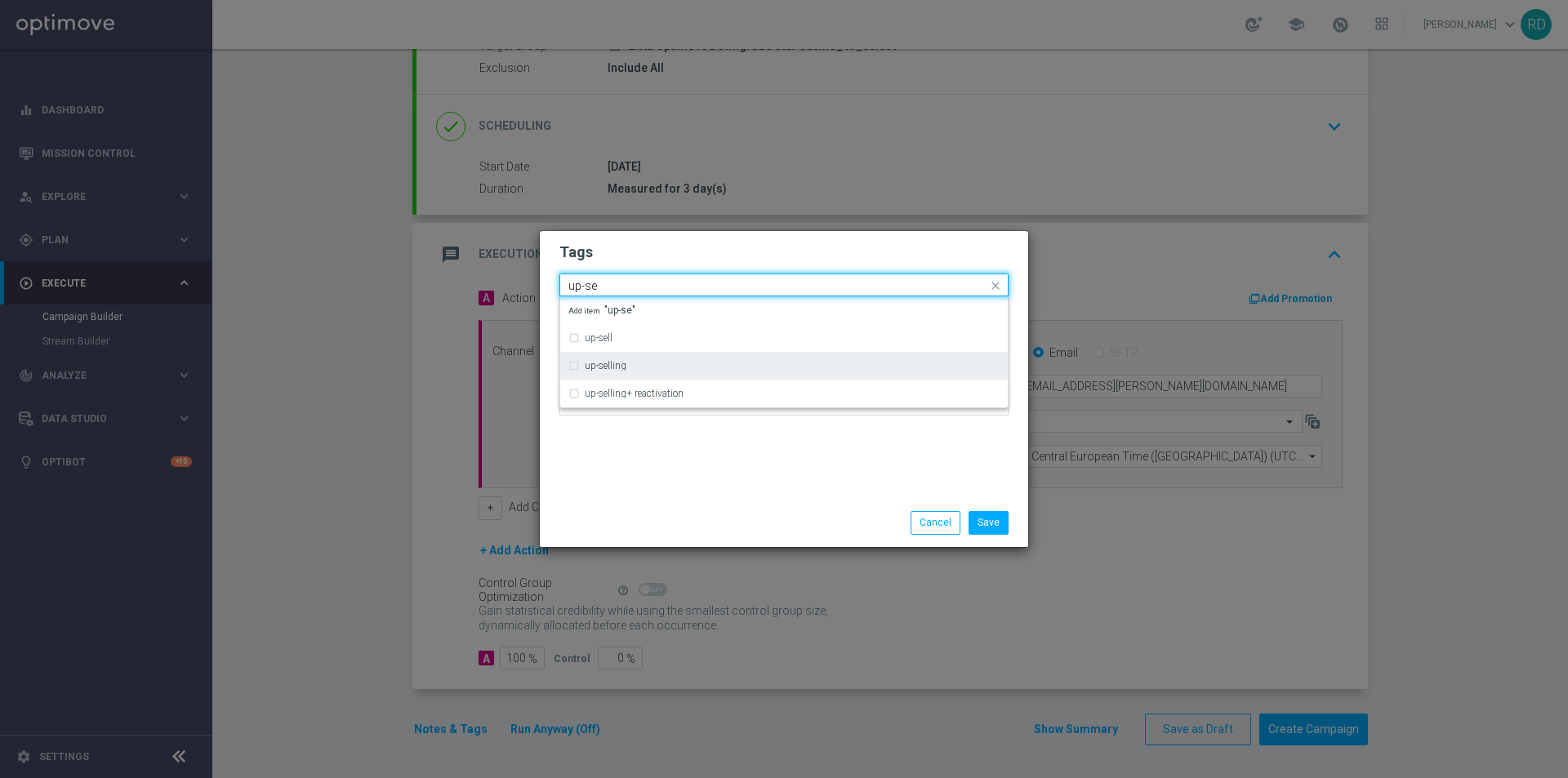
click at [620, 364] on label "up-selling" at bounding box center [605, 365] width 42 height 10
type input "up-se"
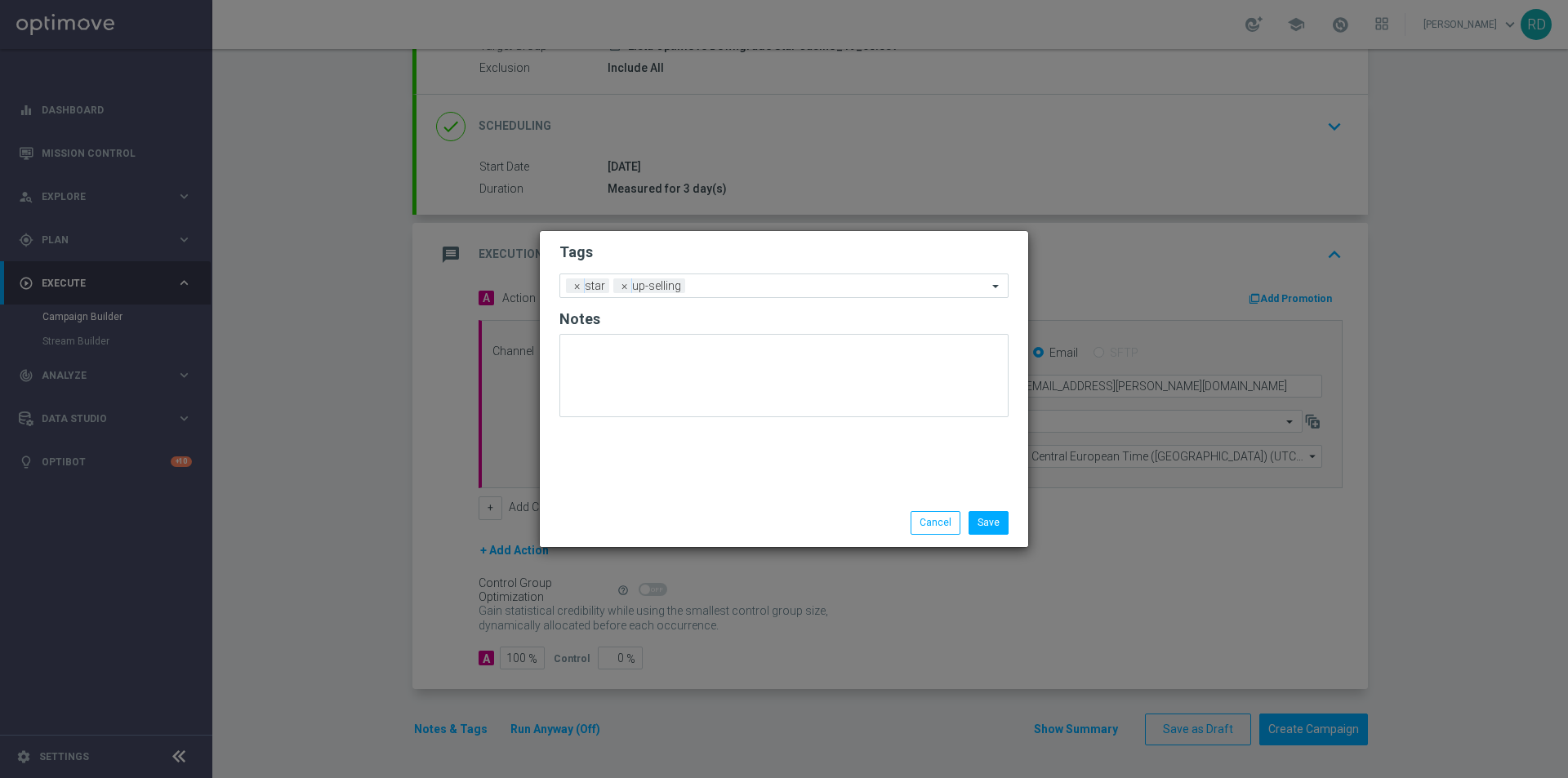
click at [675, 452] on div "Tags Add a new tag × star × up-selling Notes" at bounding box center [784, 365] width 488 height 268
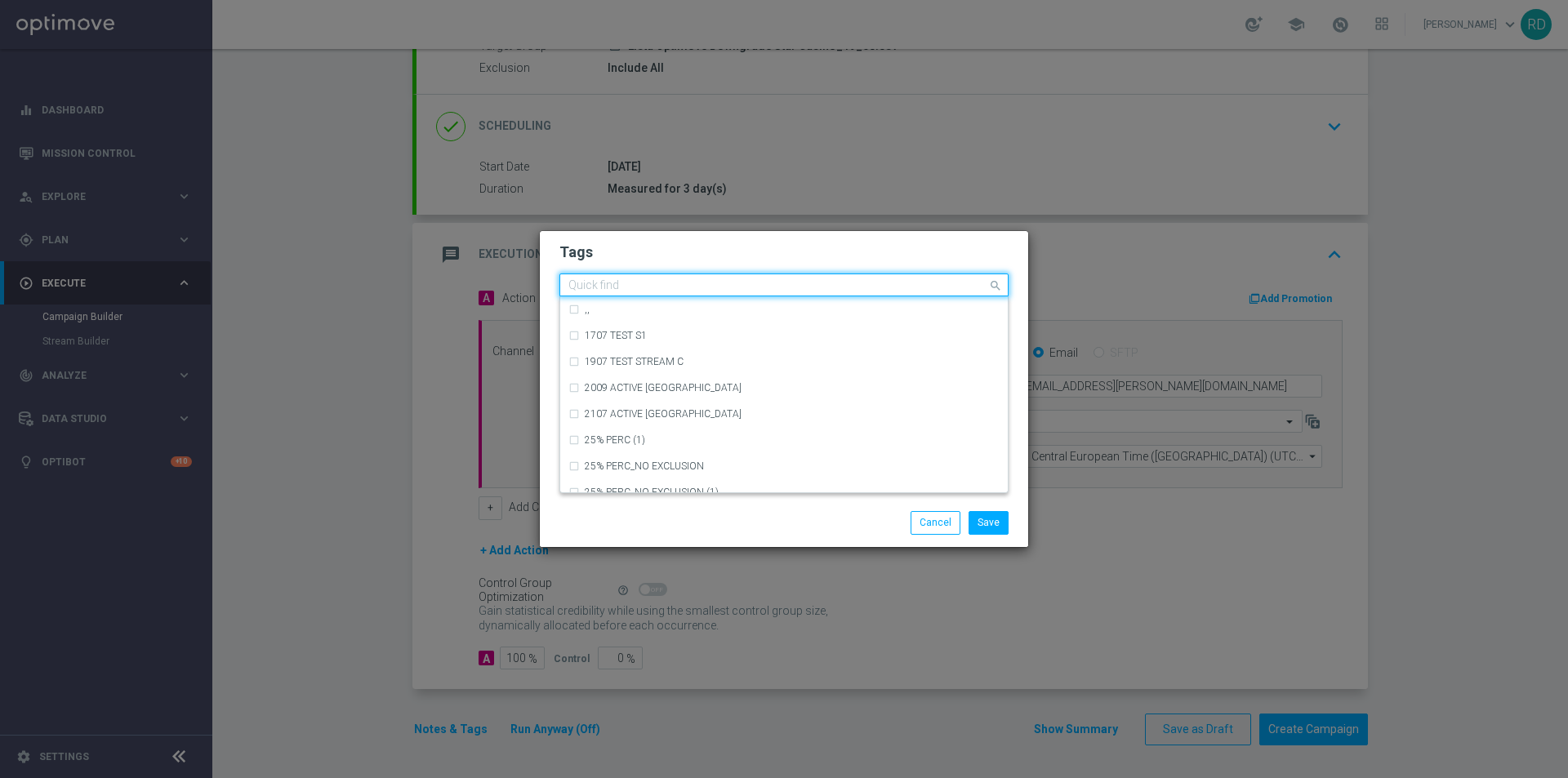
click at [729, 280] on input "text" at bounding box center [777, 287] width 419 height 14
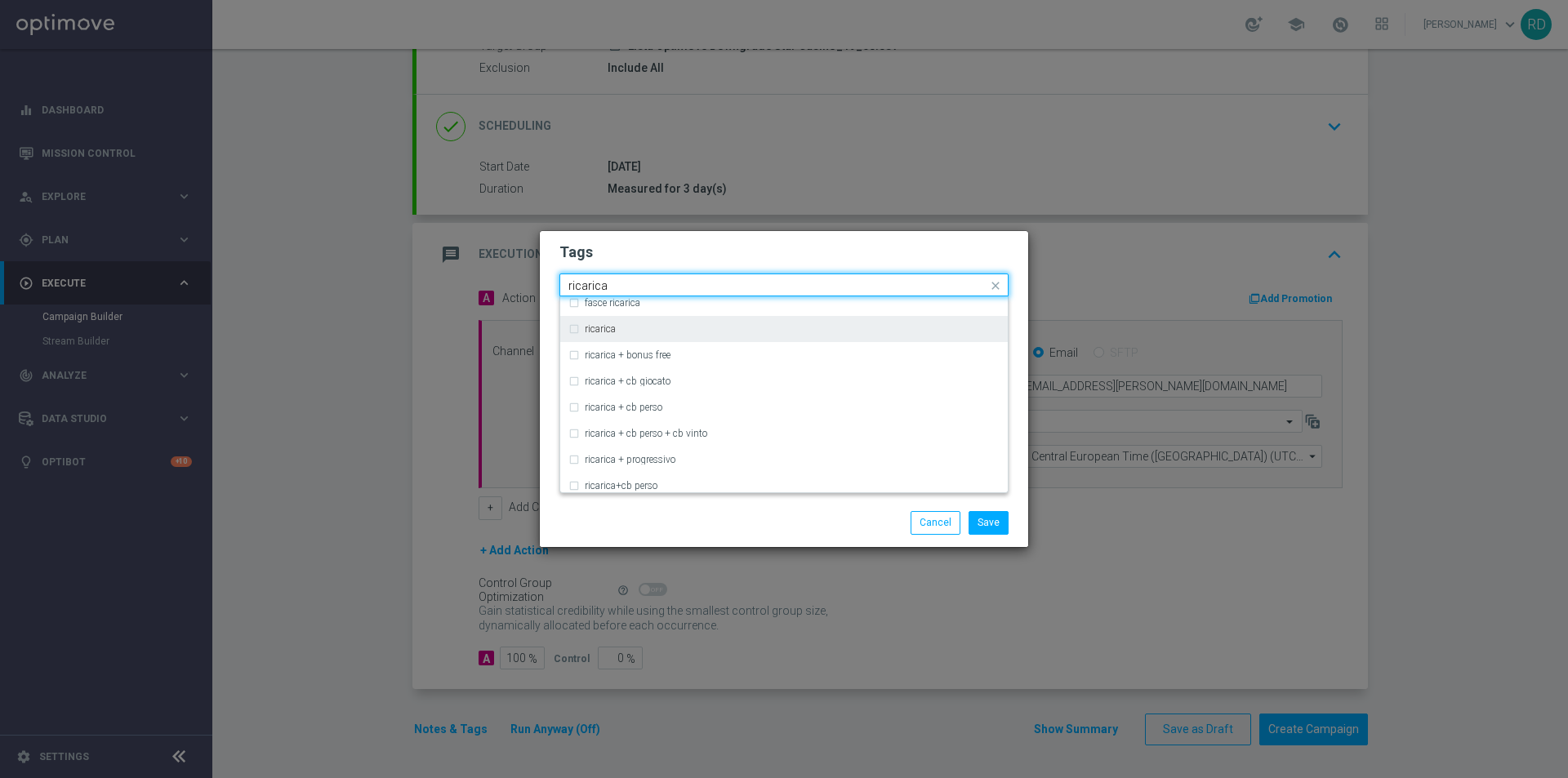
click at [687, 341] on div "ricarica" at bounding box center [784, 328] width 431 height 26
type input "ricarica"
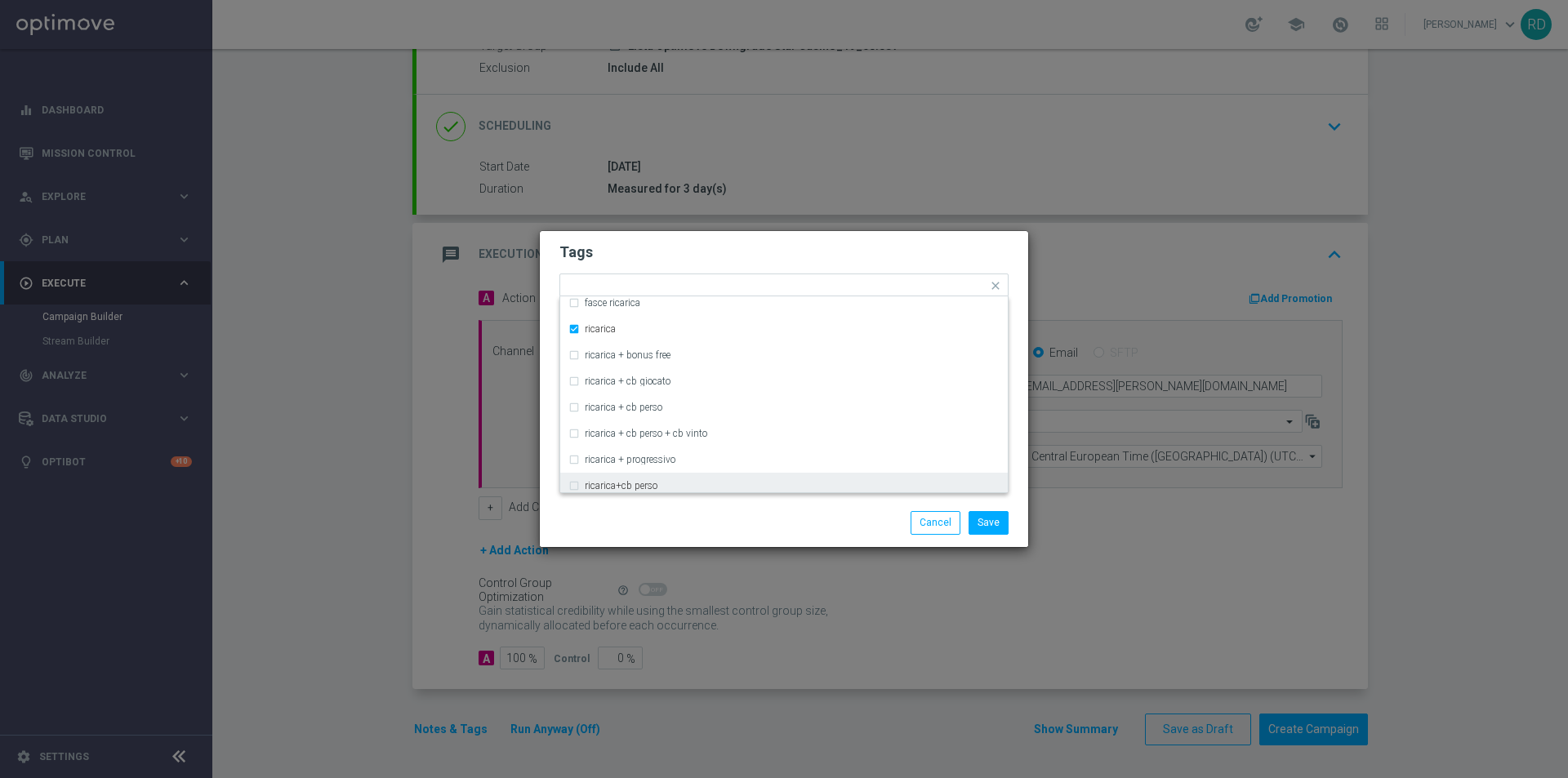
click at [582, 514] on div "Save Cancel" at bounding box center [784, 523] width 474 height 23
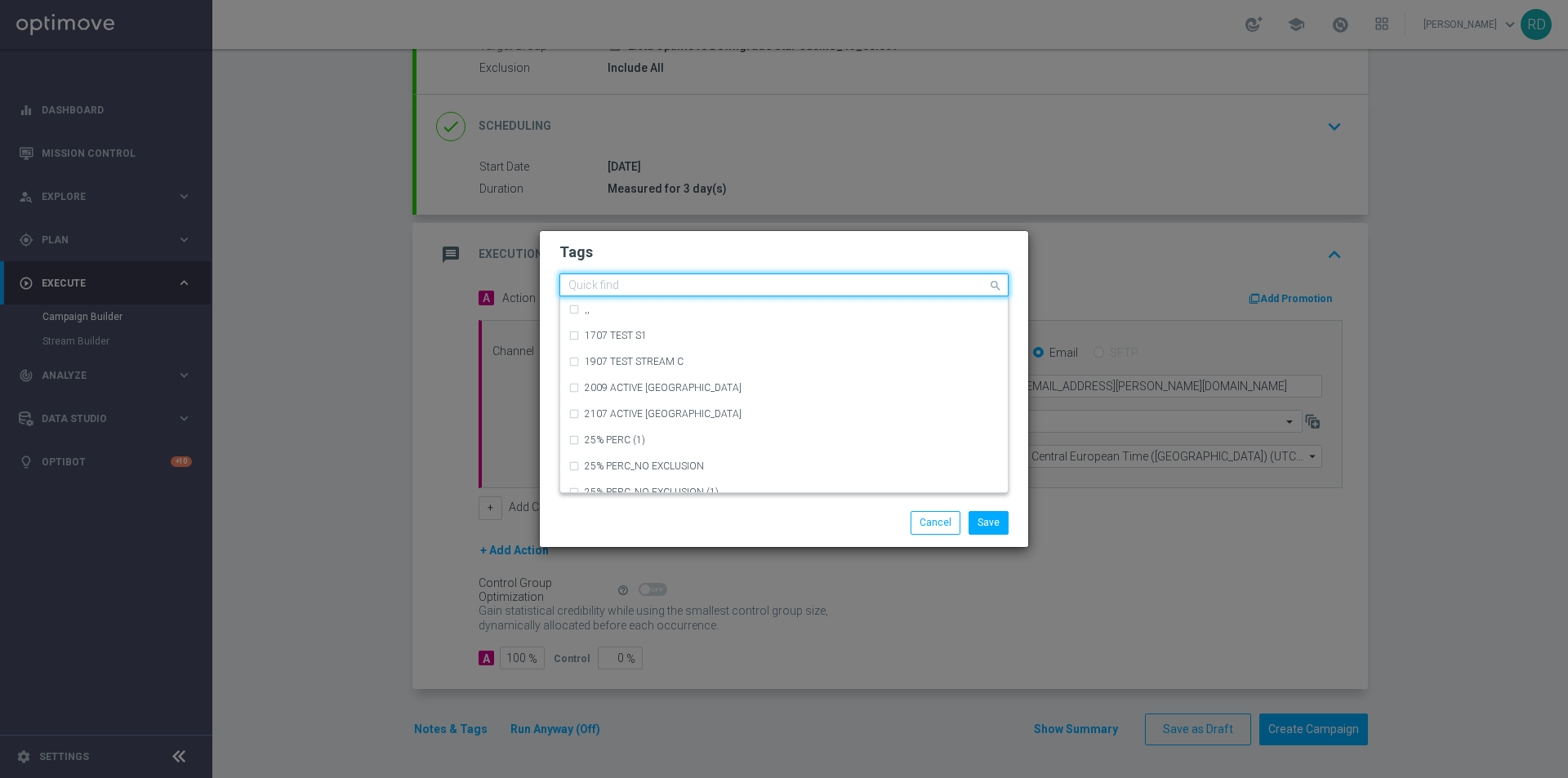
click at [779, 284] on input "text" at bounding box center [777, 287] width 419 height 14
click at [666, 383] on div "bonus cash" at bounding box center [792, 388] width 414 height 10
type input "bonus"
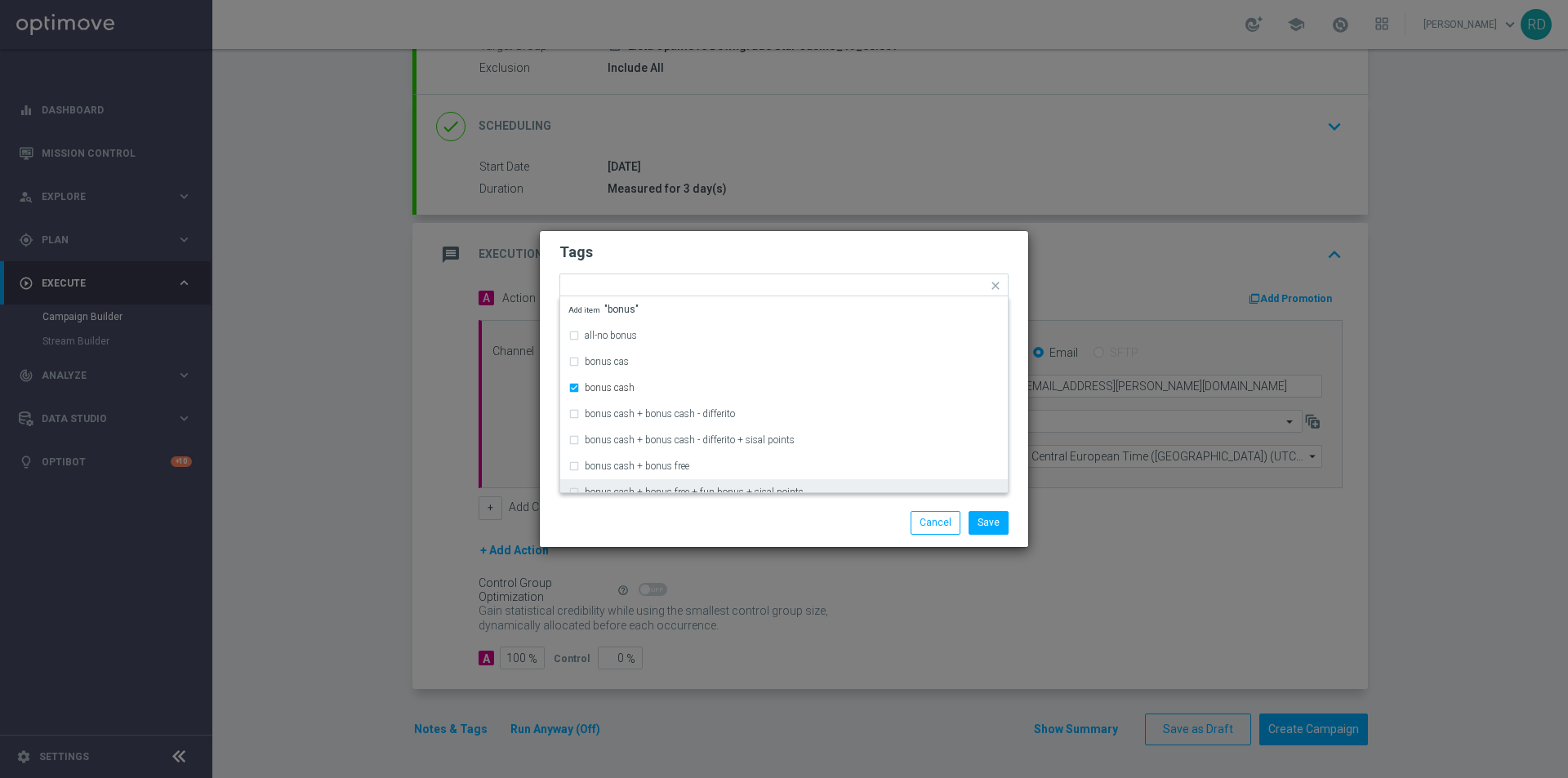
click at [626, 504] on div "Save Cancel" at bounding box center [784, 522] width 488 height 47
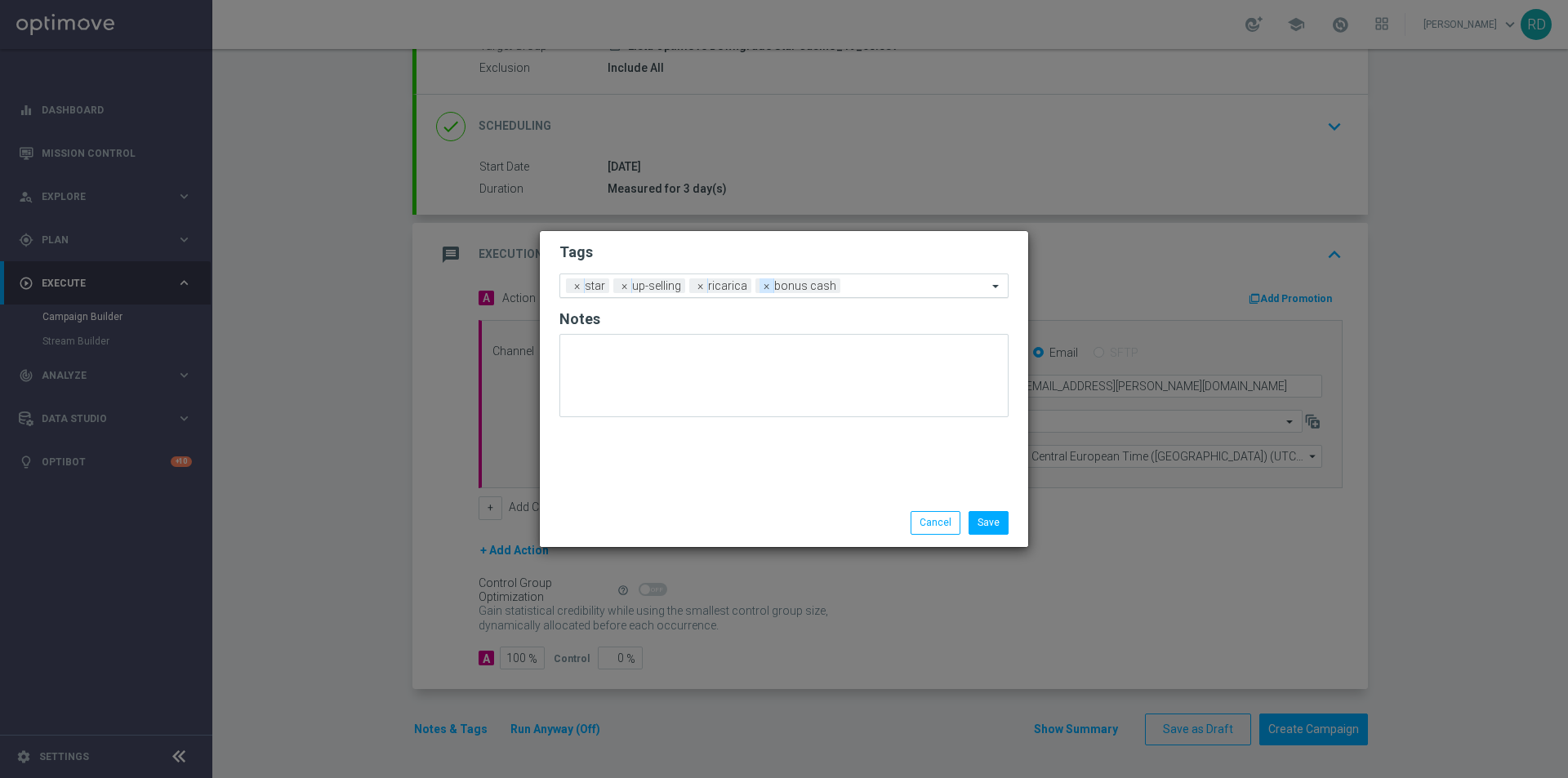
click at [762, 285] on span "×" at bounding box center [767, 286] width 15 height 15
click at [762, 285] on input "text" at bounding box center [872, 287] width 230 height 14
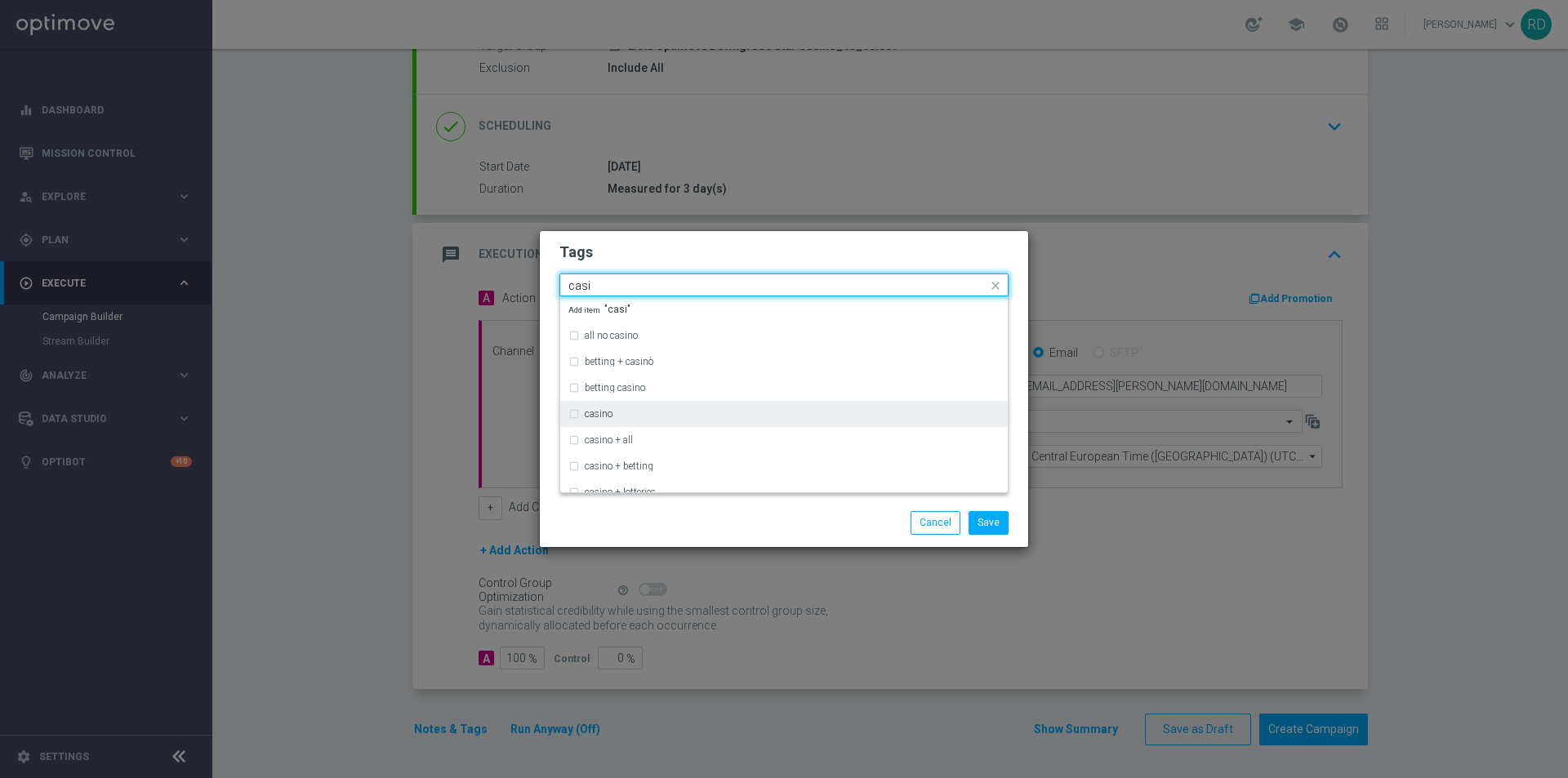
click at [613, 415] on div "casino" at bounding box center [792, 413] width 414 height 10
type input "casi"
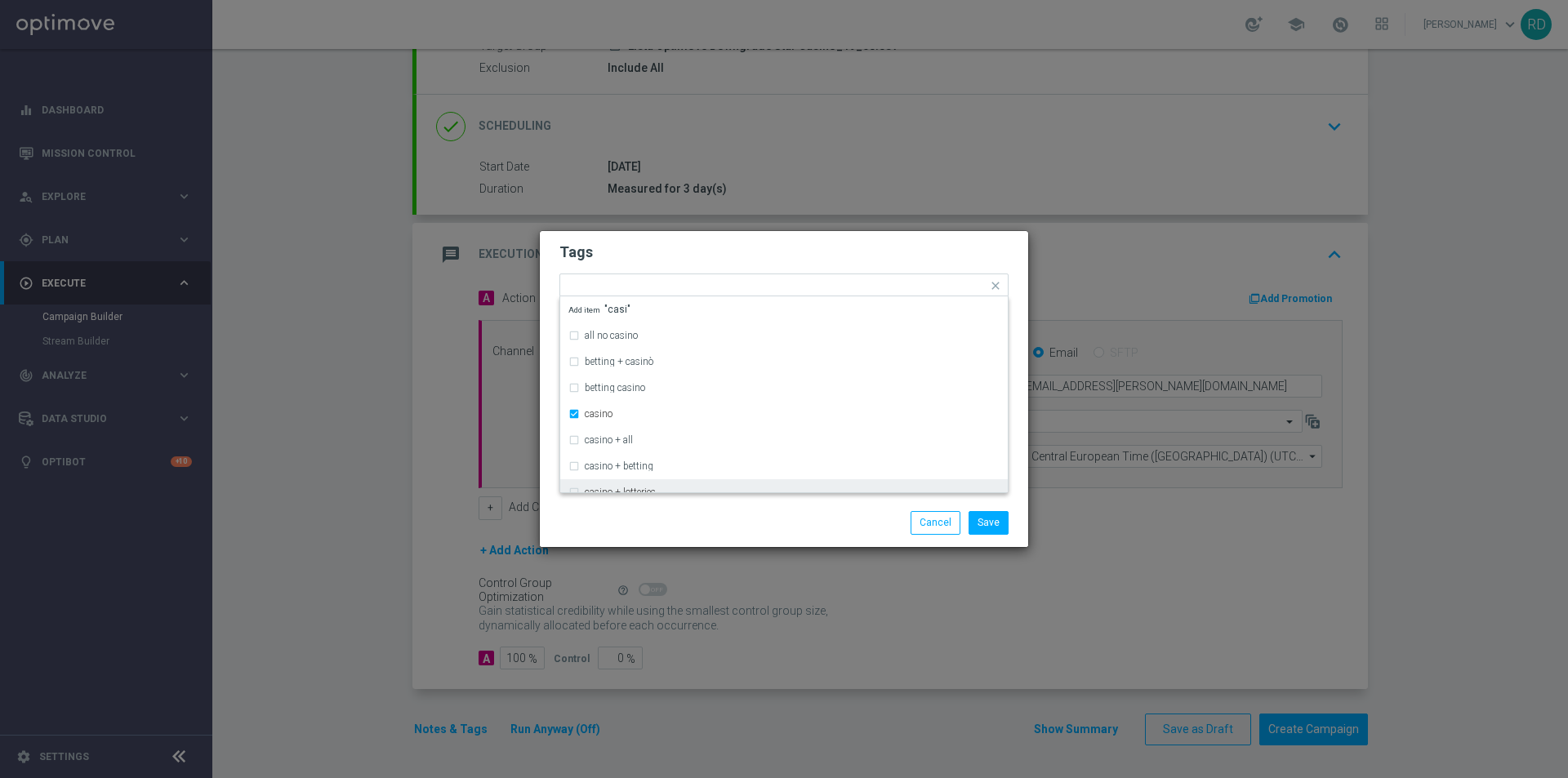
click at [635, 496] on div "Tags Quick find × star × up-selling × ricarica × casino all no casino betting +…" at bounding box center [784, 365] width 488 height 268
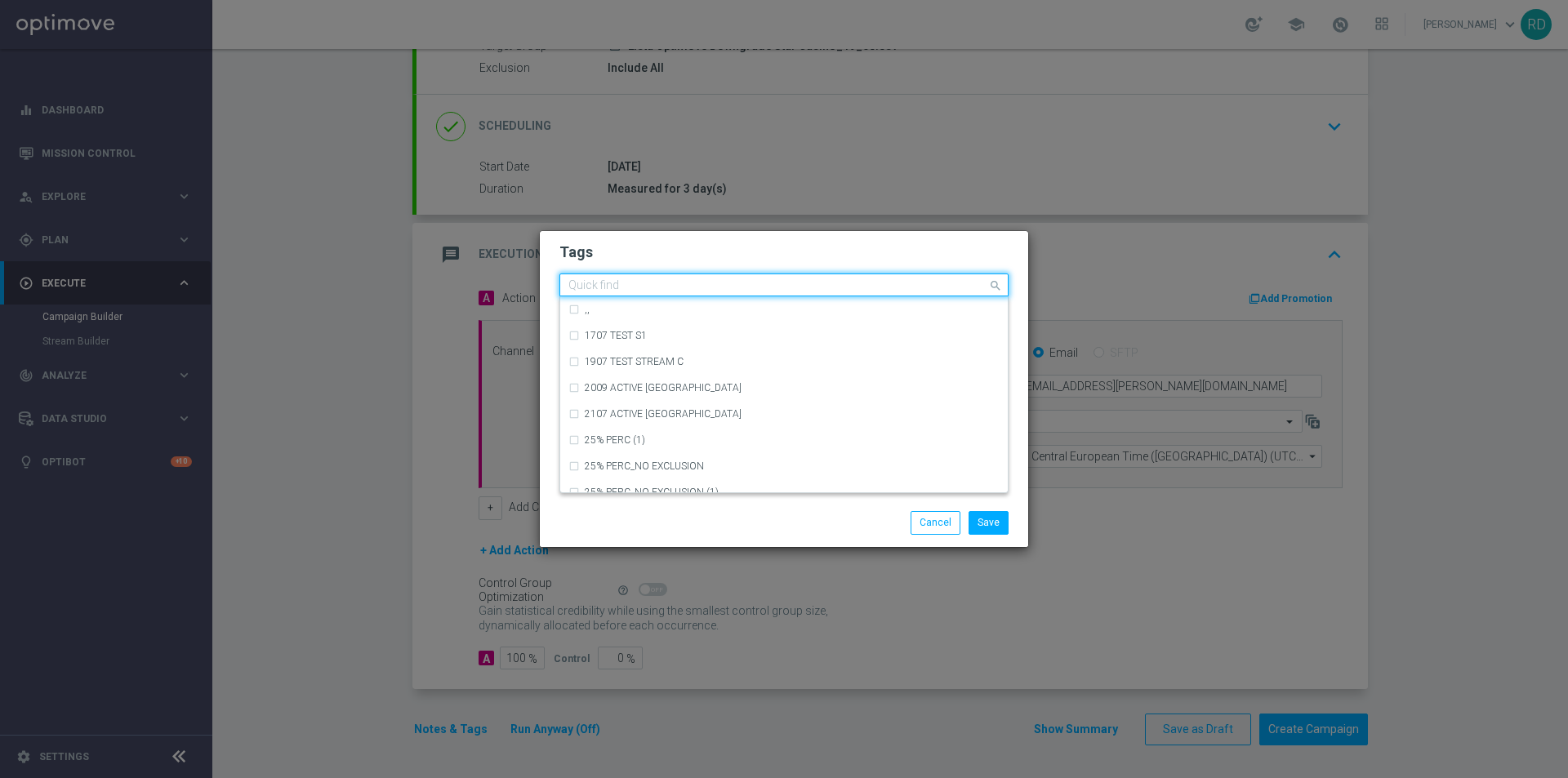
click at [829, 279] on div "Quick find × star × up-selling × ricarica × casino" at bounding box center [773, 285] width 427 height 20
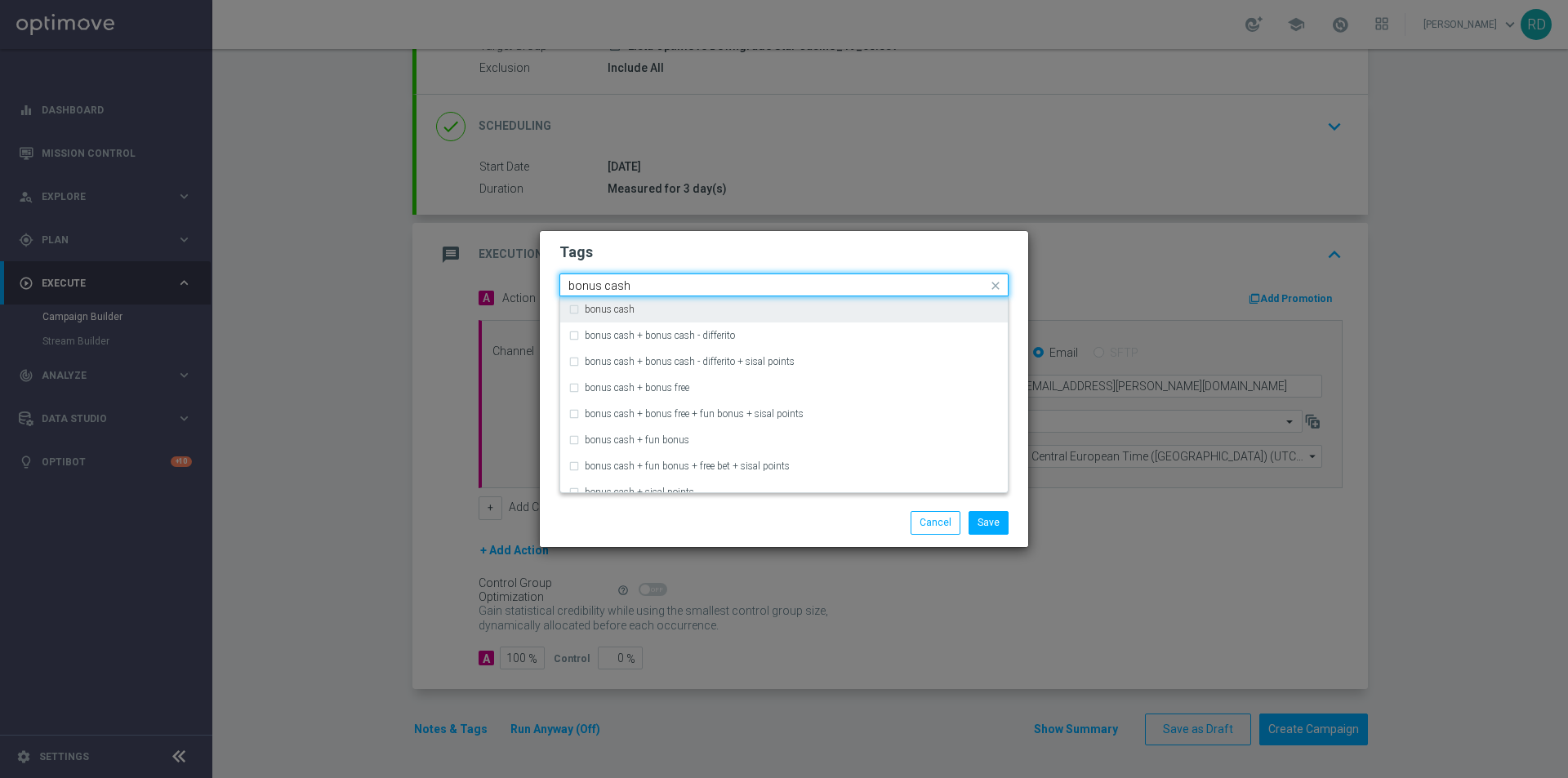
click at [740, 316] on div "bonus cash" at bounding box center [784, 309] width 431 height 26
type input "bonus cash"
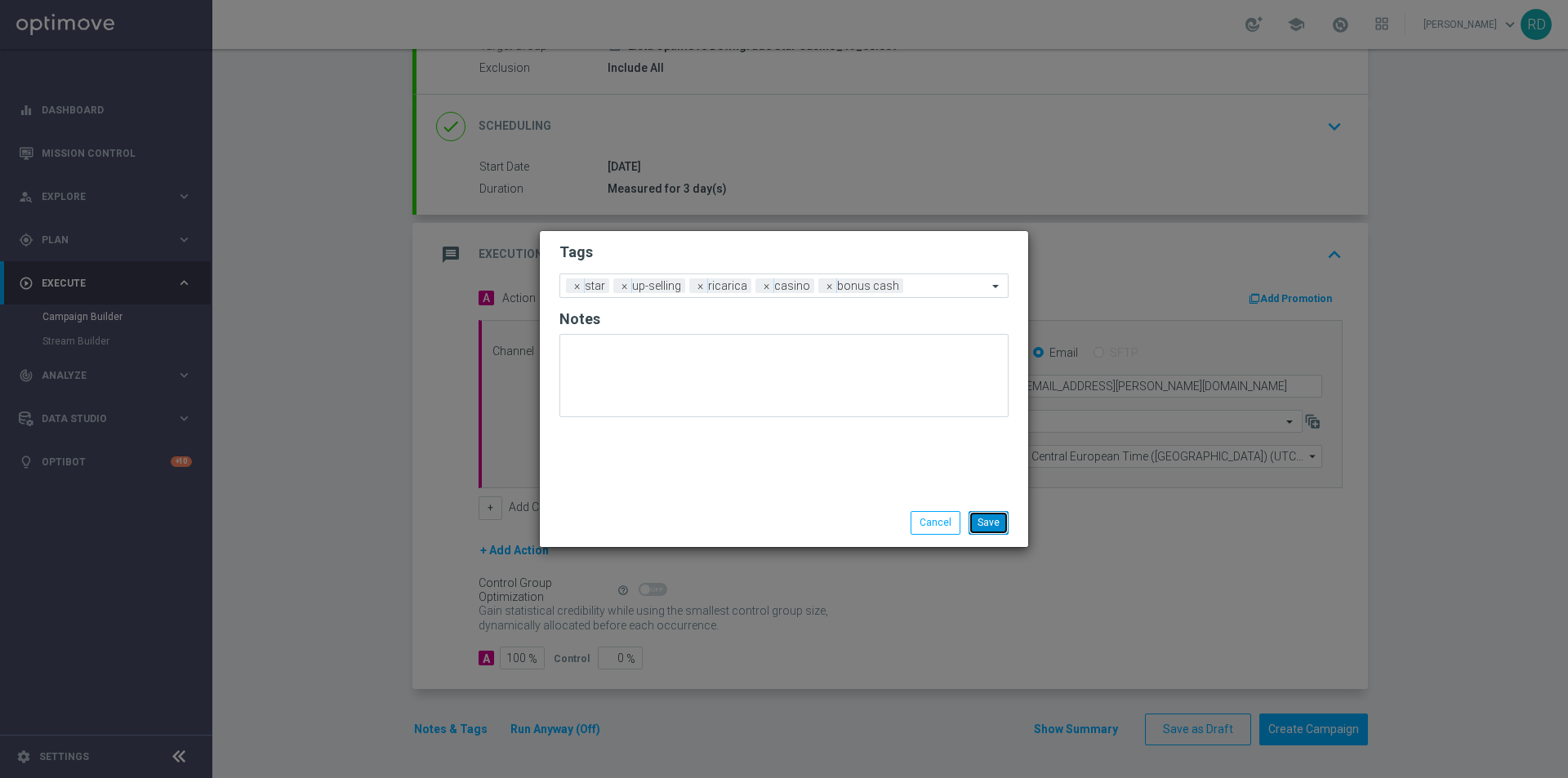
click at [987, 515] on button "Save" at bounding box center [988, 523] width 40 height 23
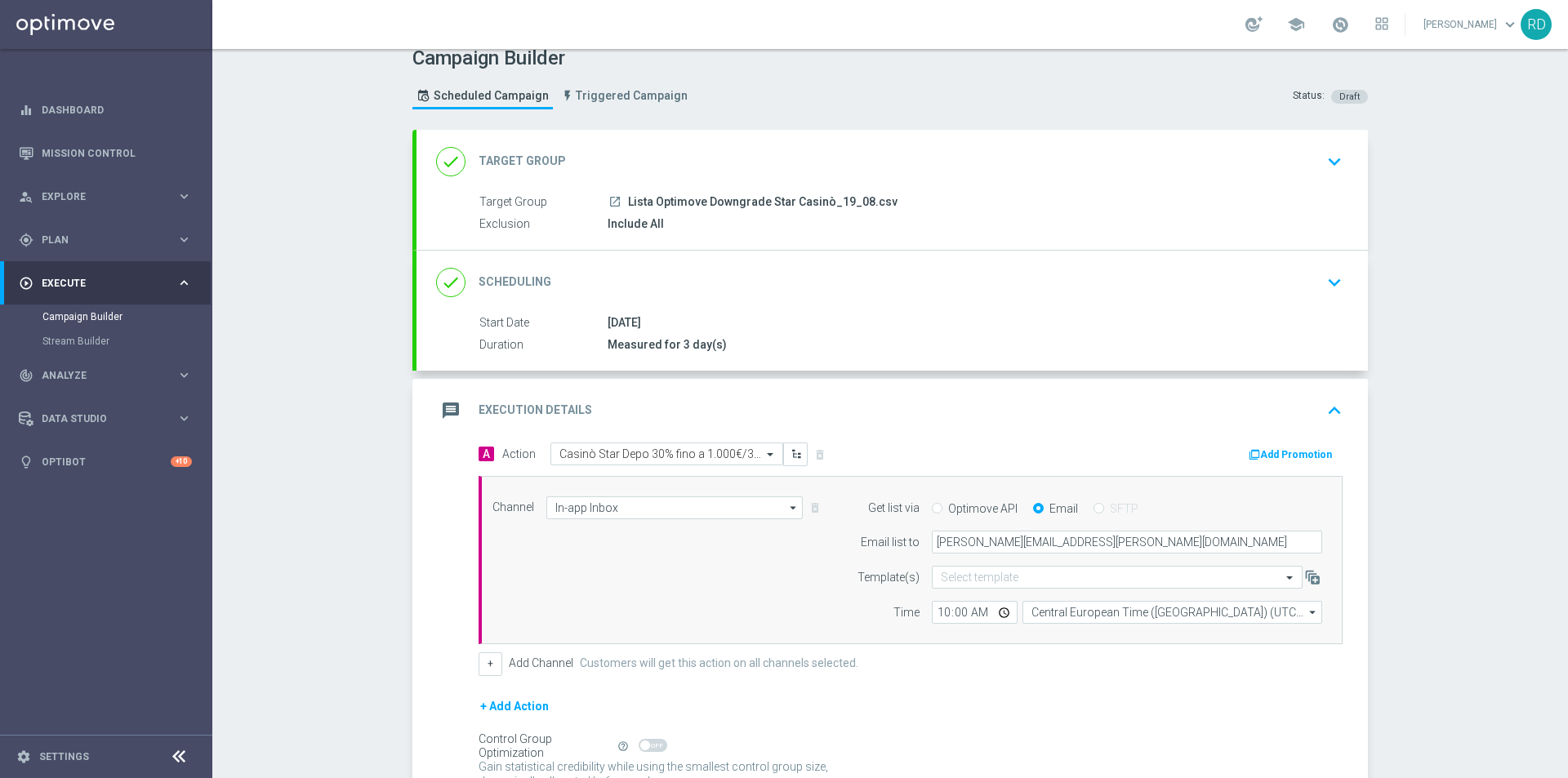
scroll to position [9, 0]
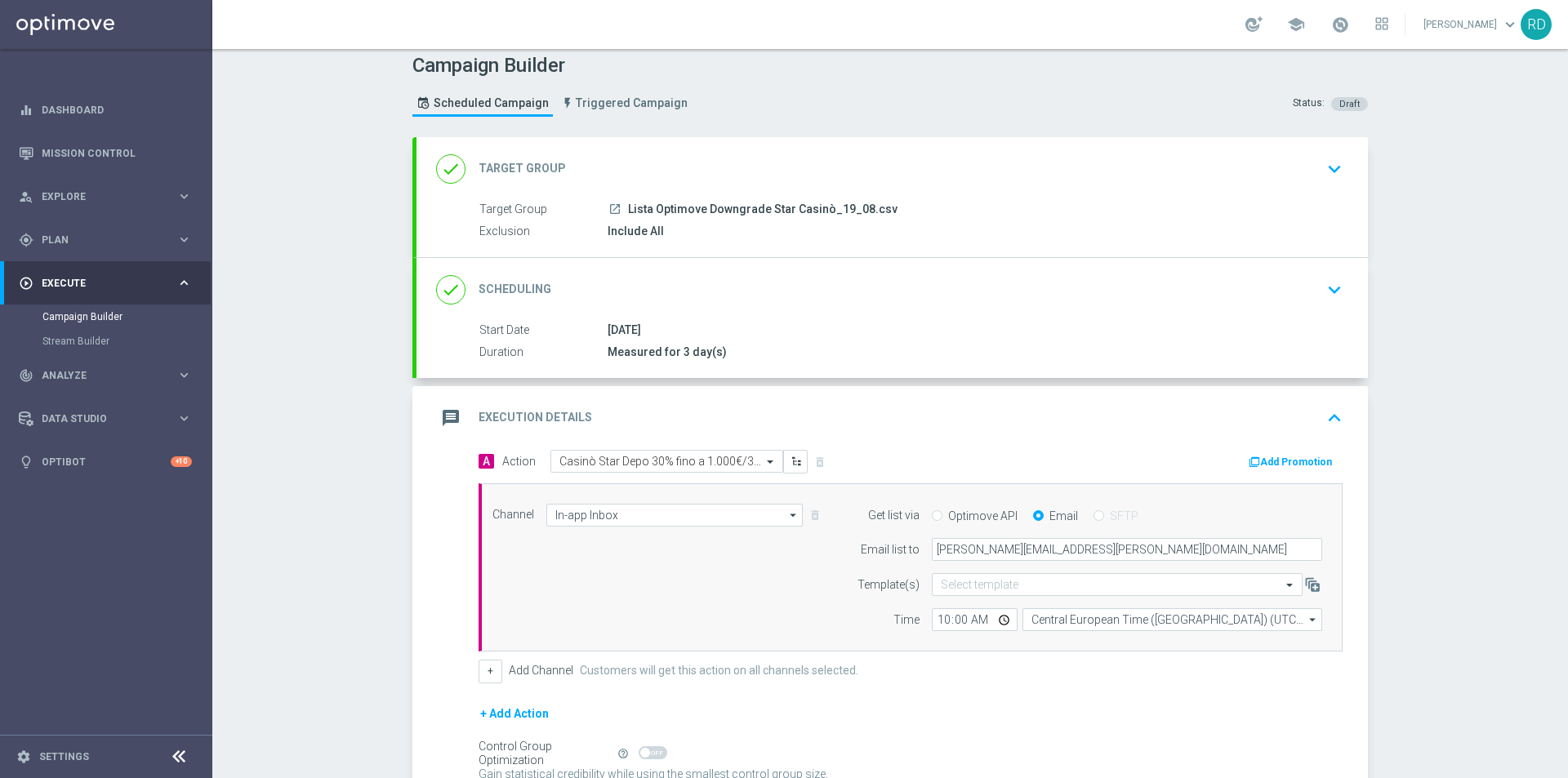
click at [441, 408] on icon "message" at bounding box center [450, 418] width 29 height 29
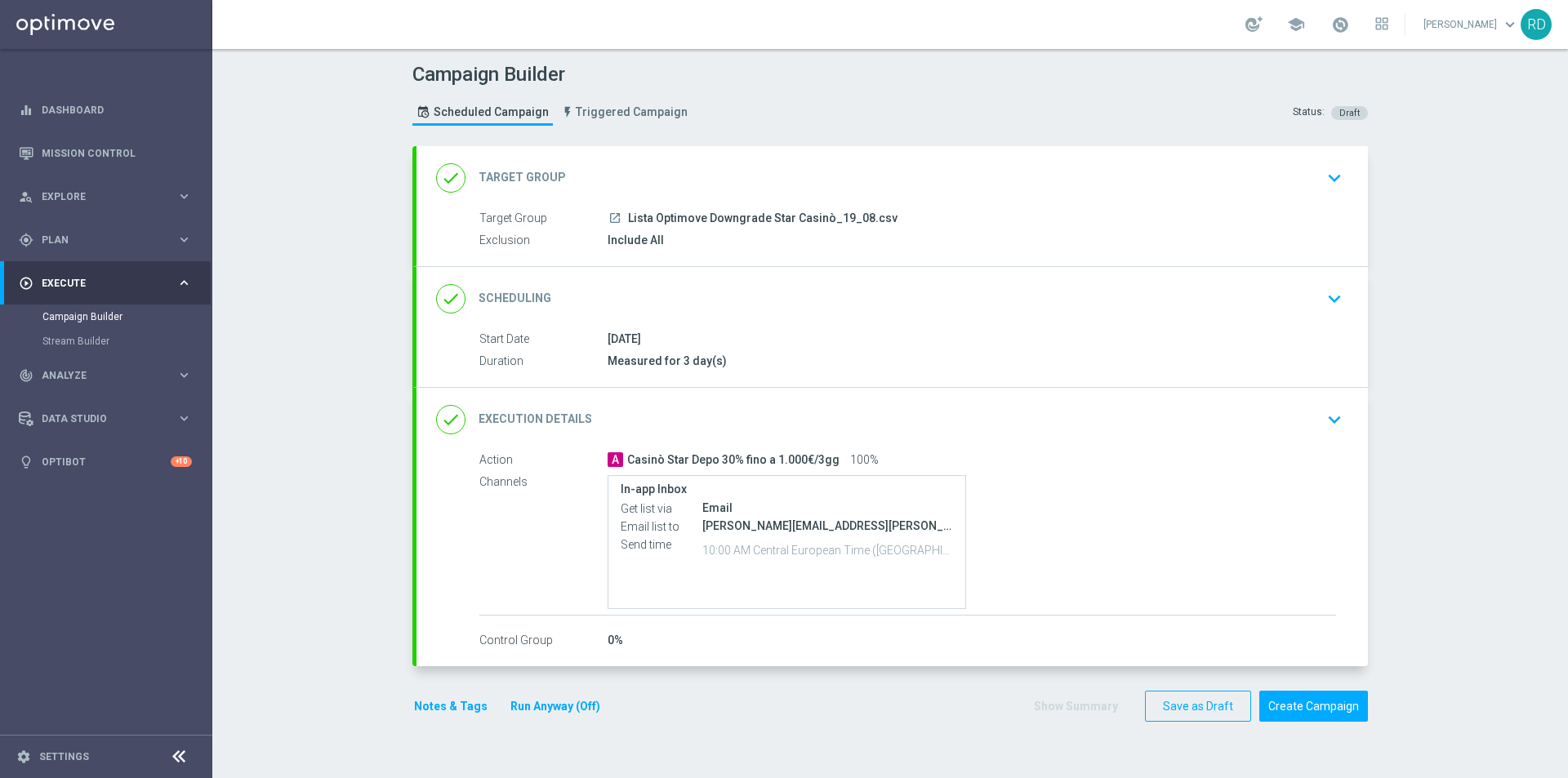
scroll to position [0, 0]
click at [434, 719] on div "Notes & Tags Run Anyway (Off)" at bounding box center [517, 706] width 209 height 32
click at [431, 710] on button "Notes & Tags" at bounding box center [451, 706] width 76 height 20
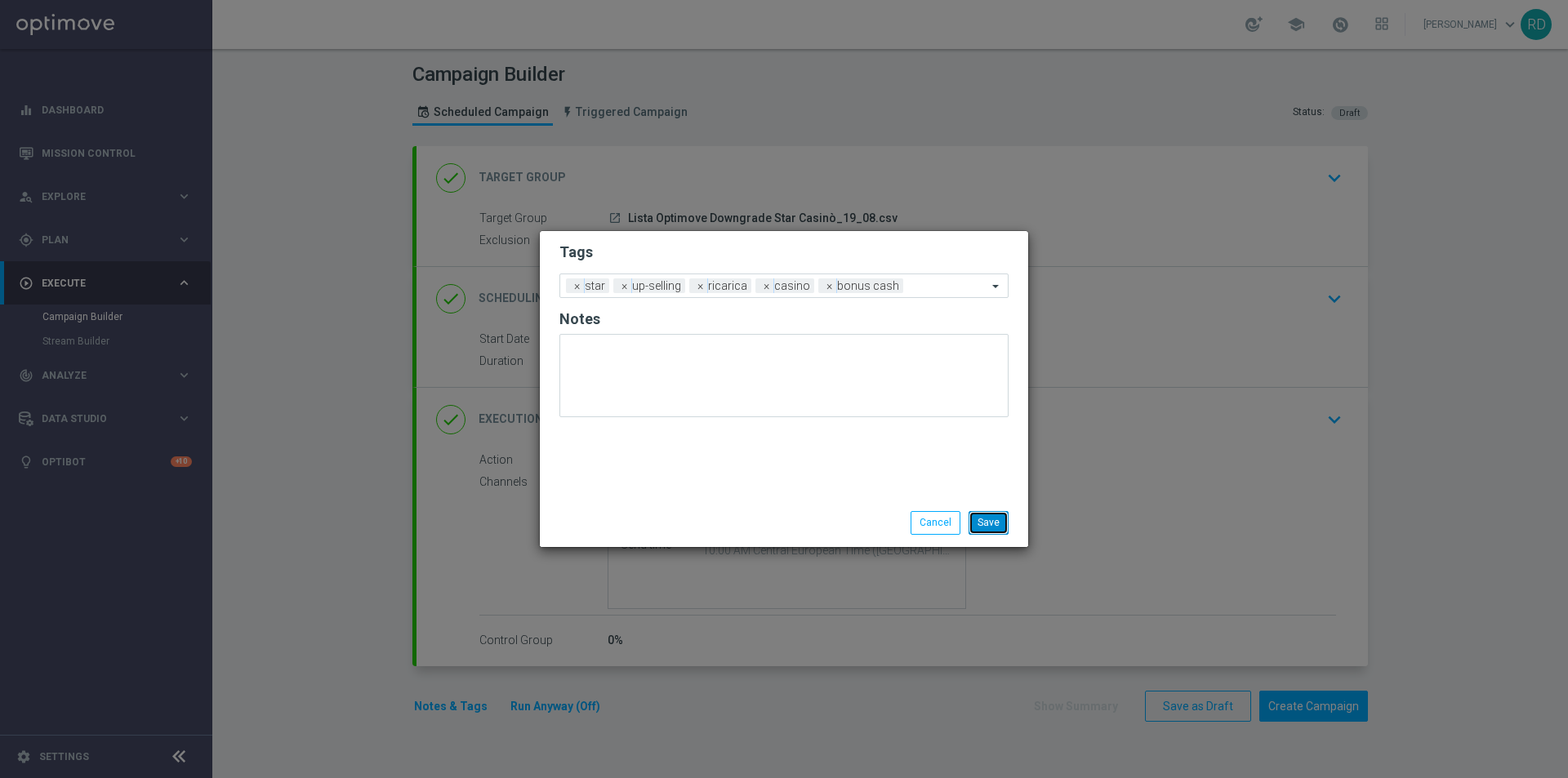
click at [992, 523] on button "Save" at bounding box center [988, 523] width 40 height 23
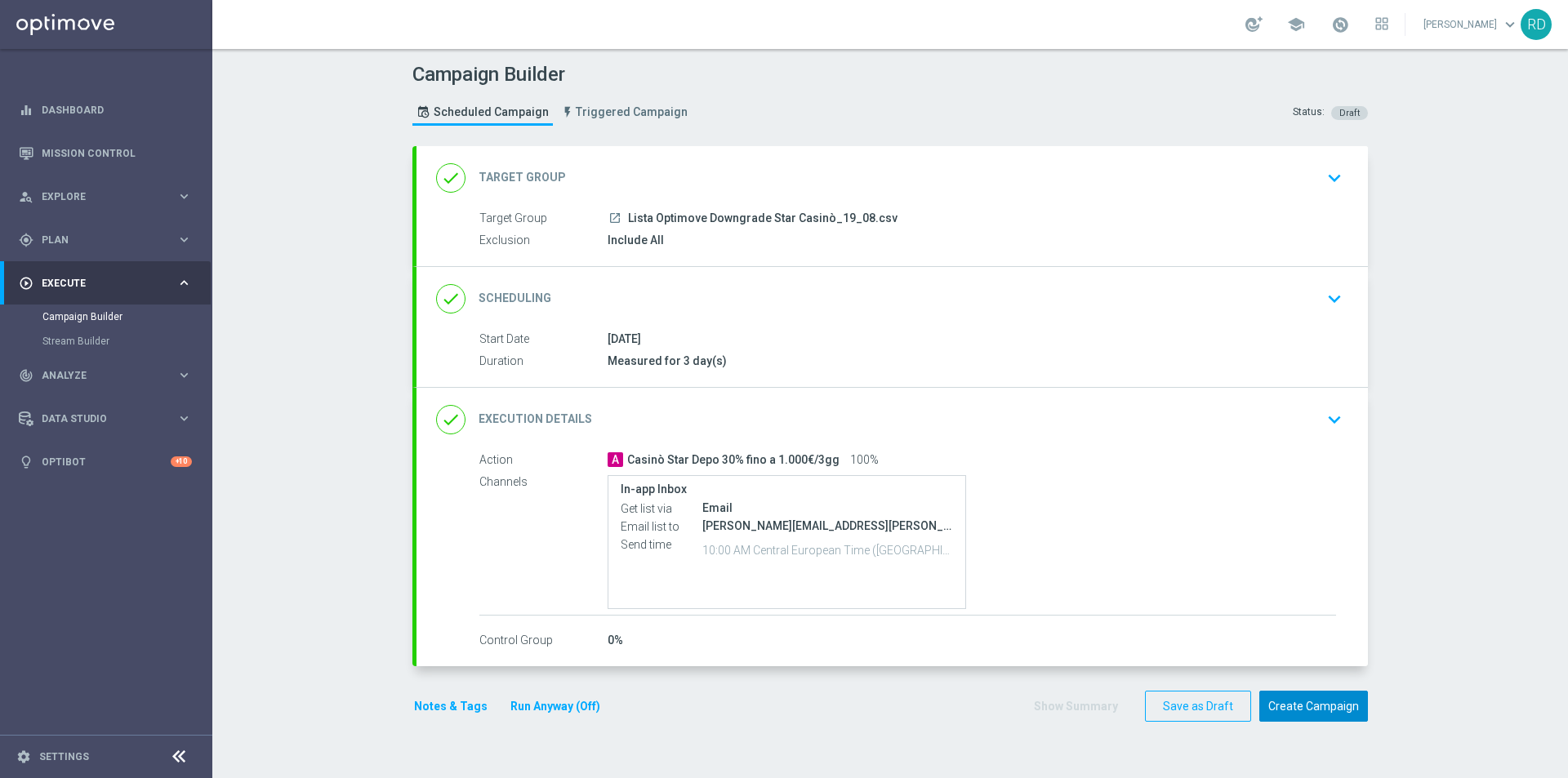
click at [1288, 702] on button "Create Campaign" at bounding box center [1313, 706] width 108 height 32
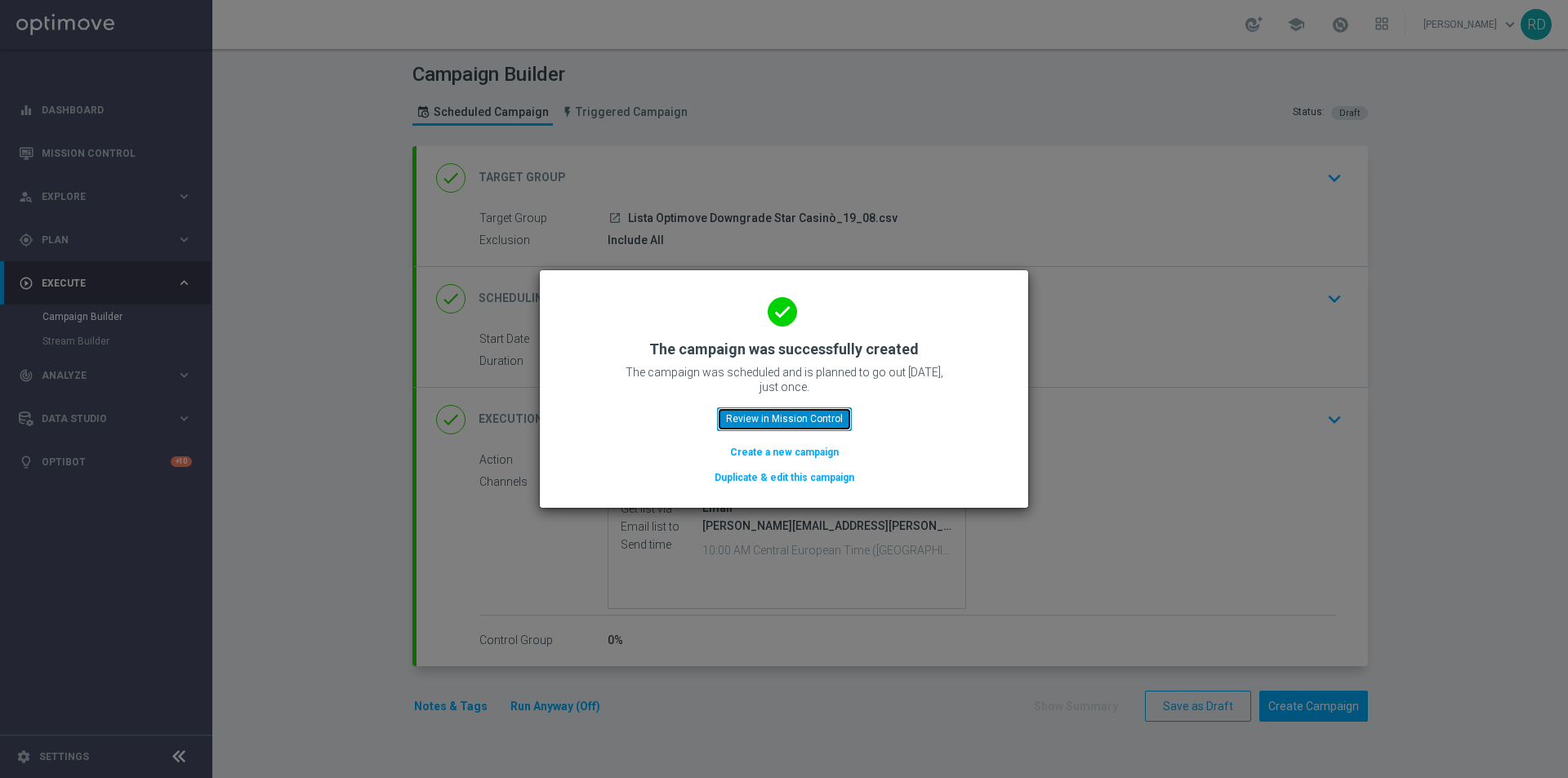
click at [743, 411] on button "Review in Mission Control" at bounding box center [784, 419] width 135 height 23
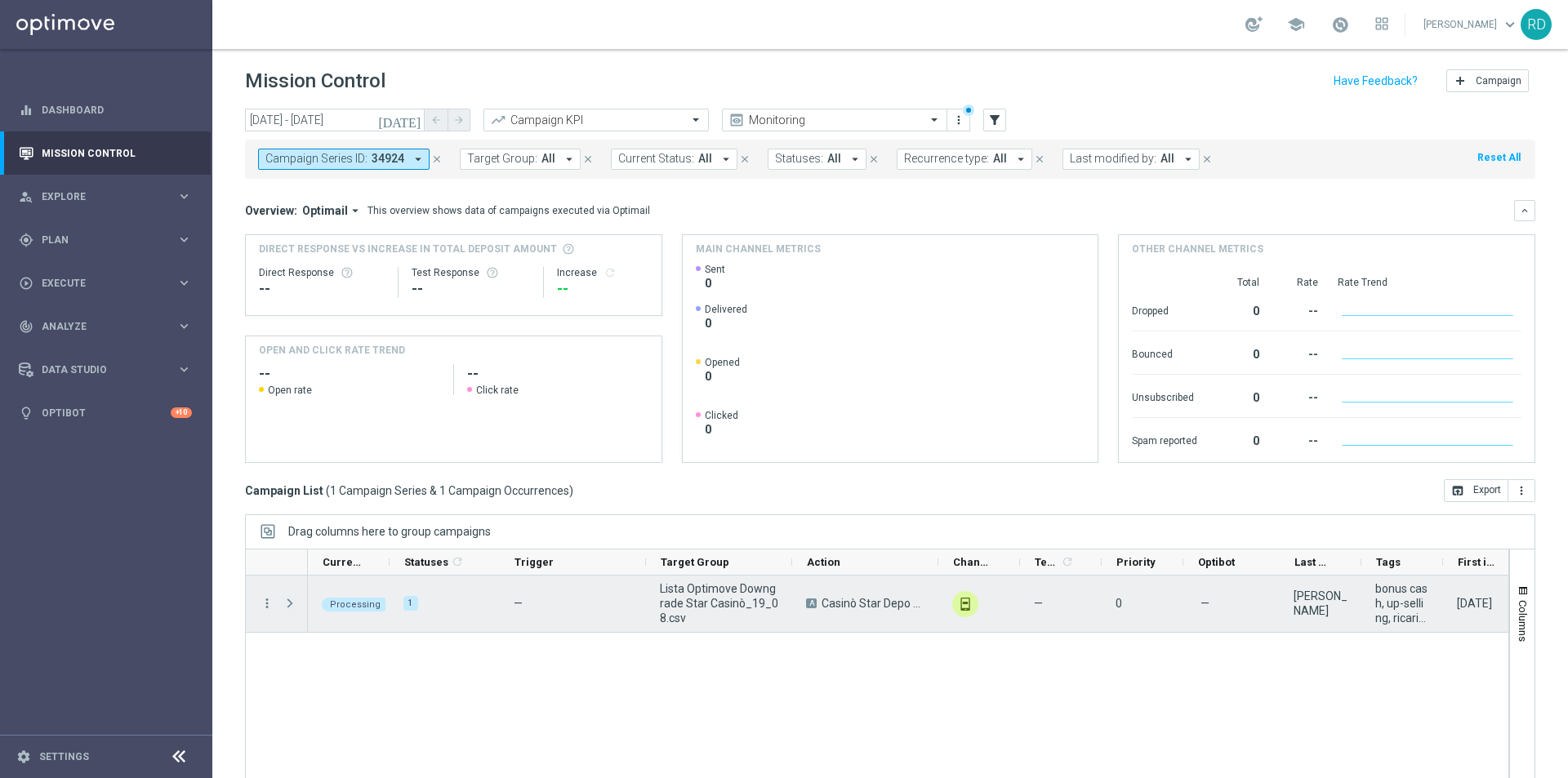
click at [292, 606] on span "Press SPACE to select this row." at bounding box center [289, 603] width 15 height 13
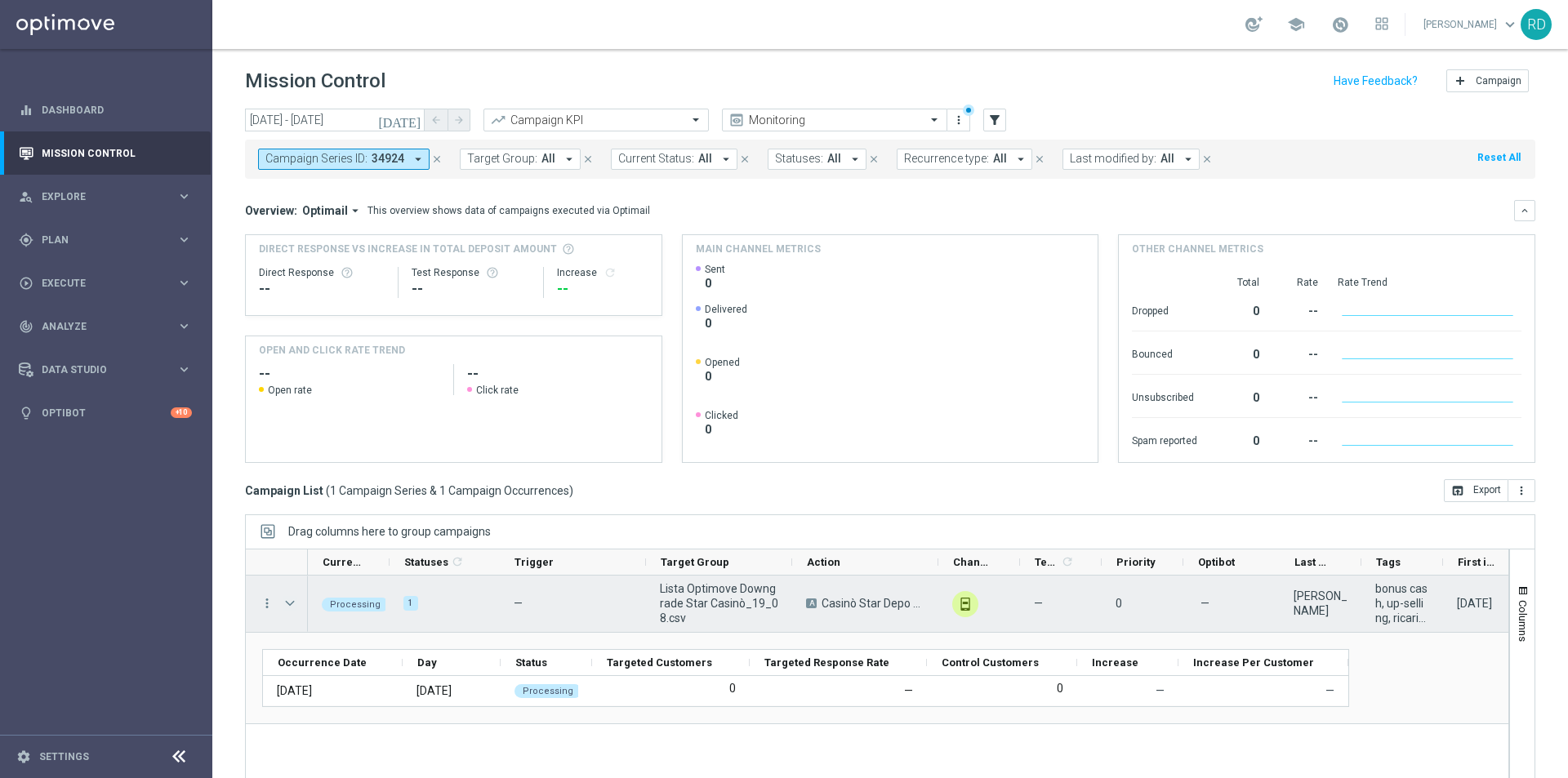
click at [291, 598] on span "Press SPACE to select this row." at bounding box center [289, 603] width 15 height 13
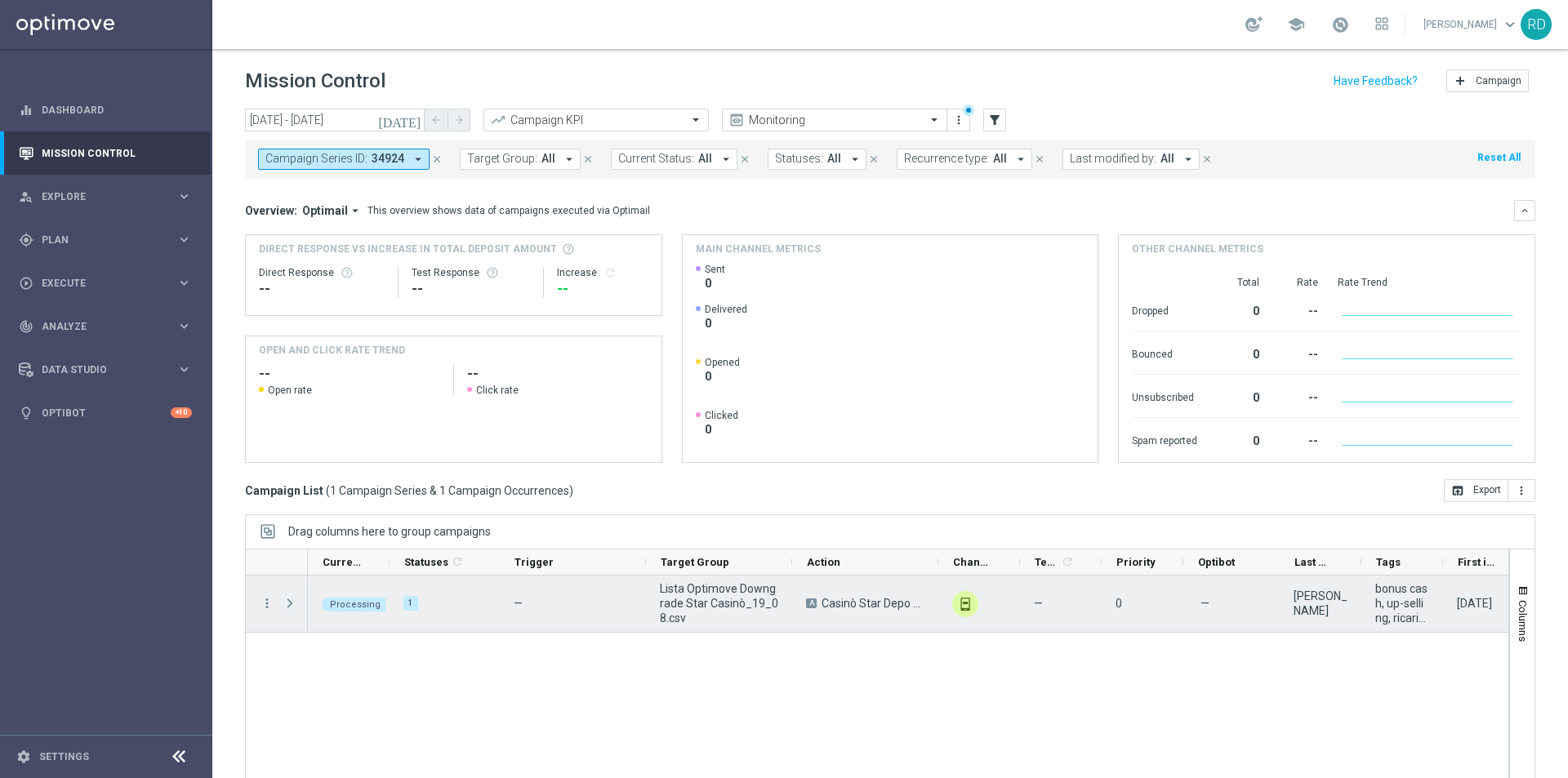
click at [291, 600] on span "Press SPACE to select this row." at bounding box center [289, 603] width 15 height 13
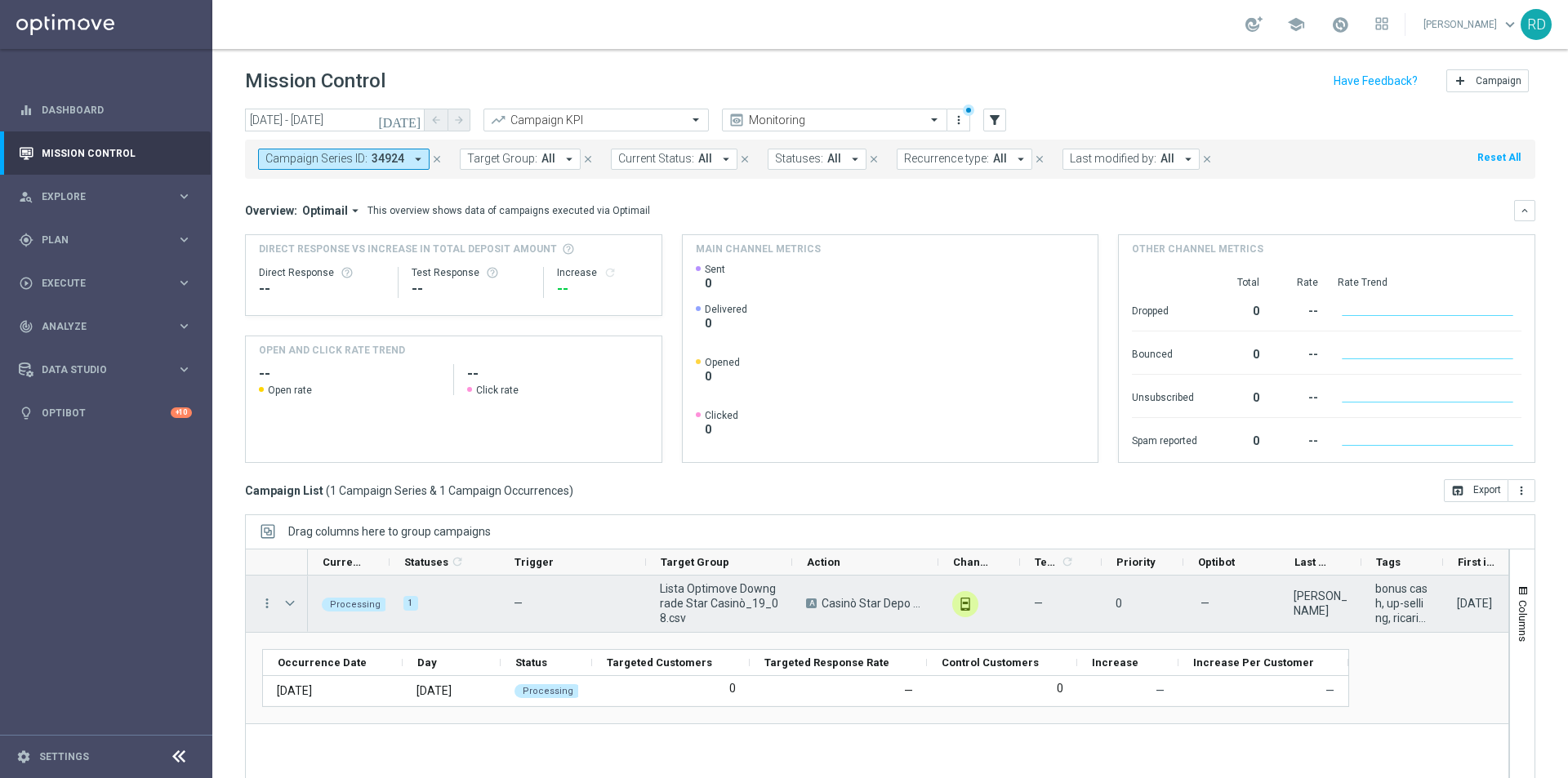
click at [291, 600] on span "Press SPACE to select this row." at bounding box center [289, 603] width 15 height 13
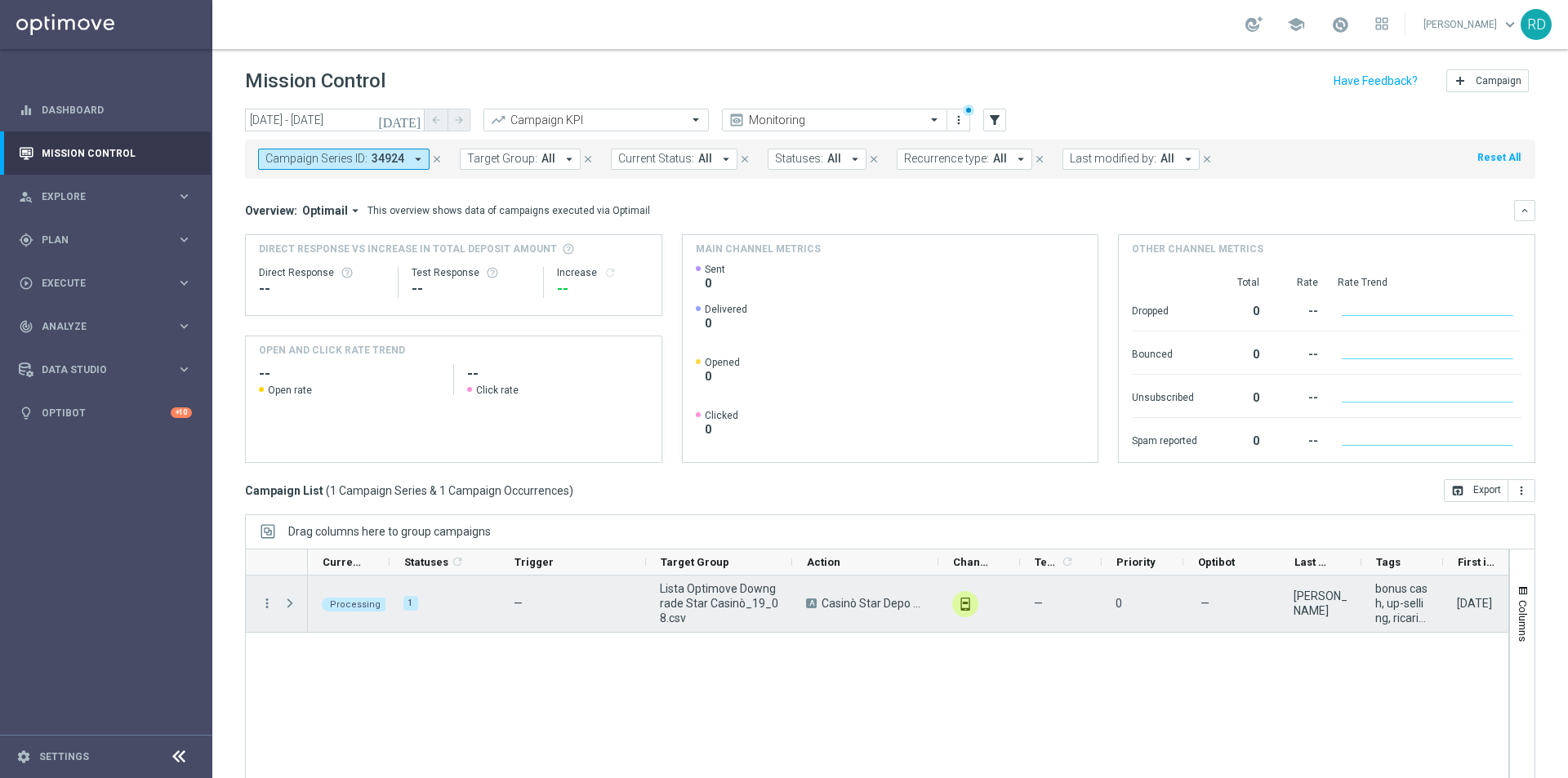
click at [287, 603] on span "Press SPACE to select this row." at bounding box center [289, 603] width 15 height 13
